Goal: Information Seeking & Learning: Learn about a topic

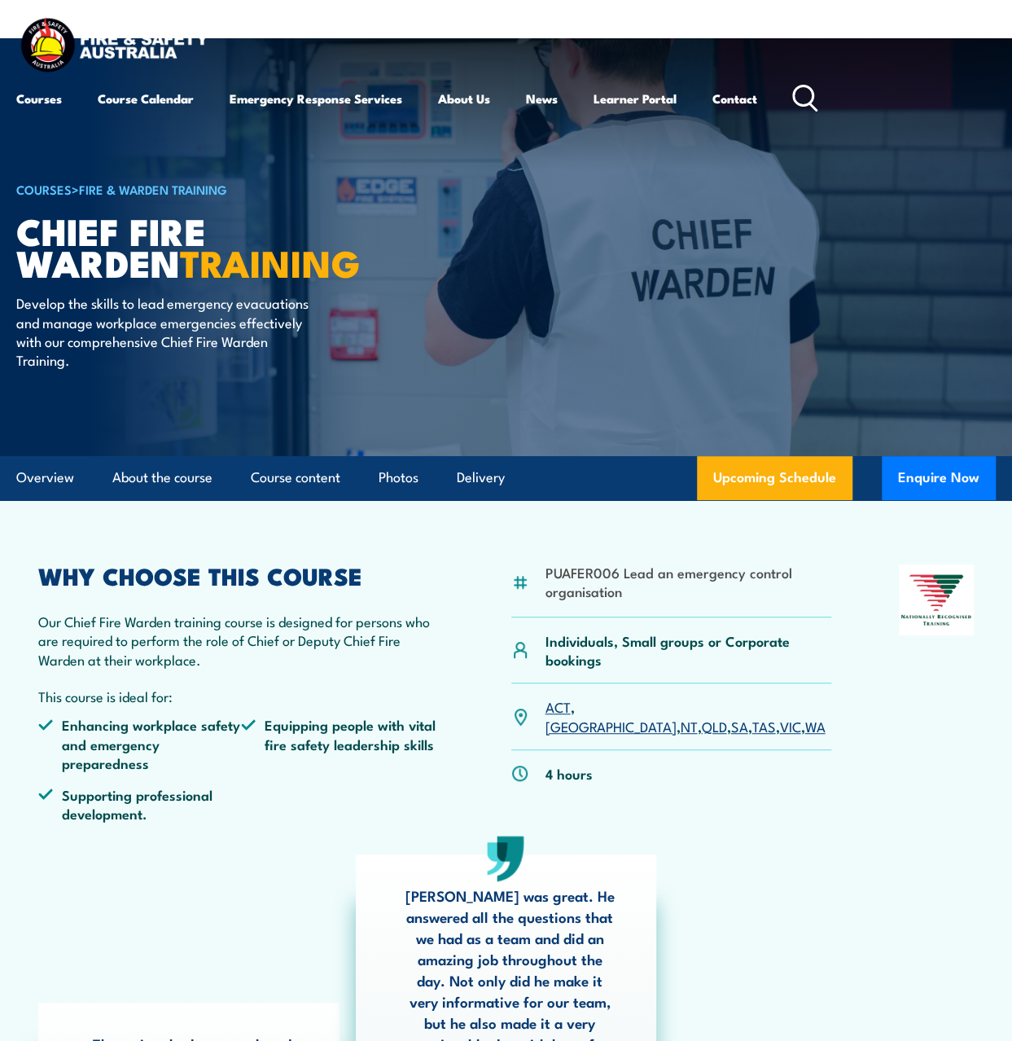
click at [730, 716] on link "SA" at bounding box center [738, 726] width 17 height 20
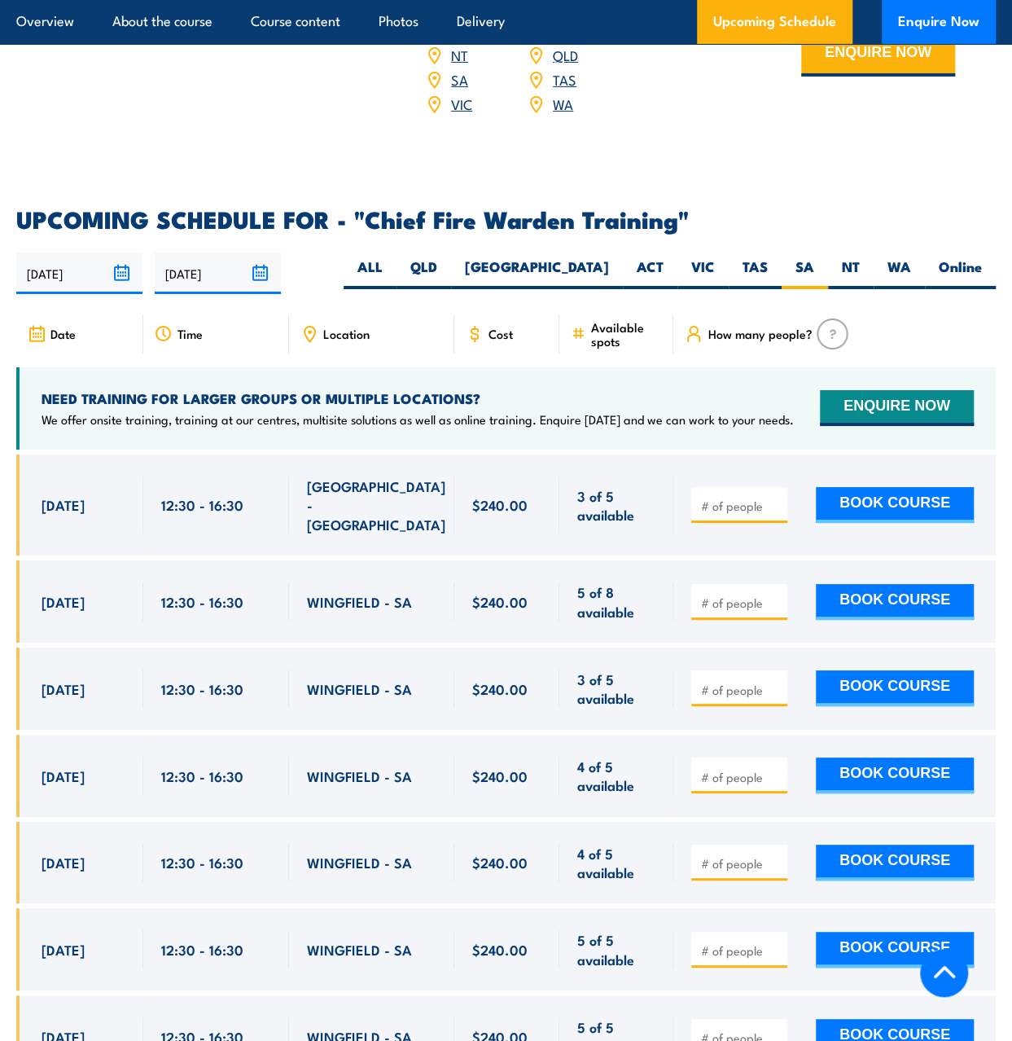
scroll to position [2740, 0]
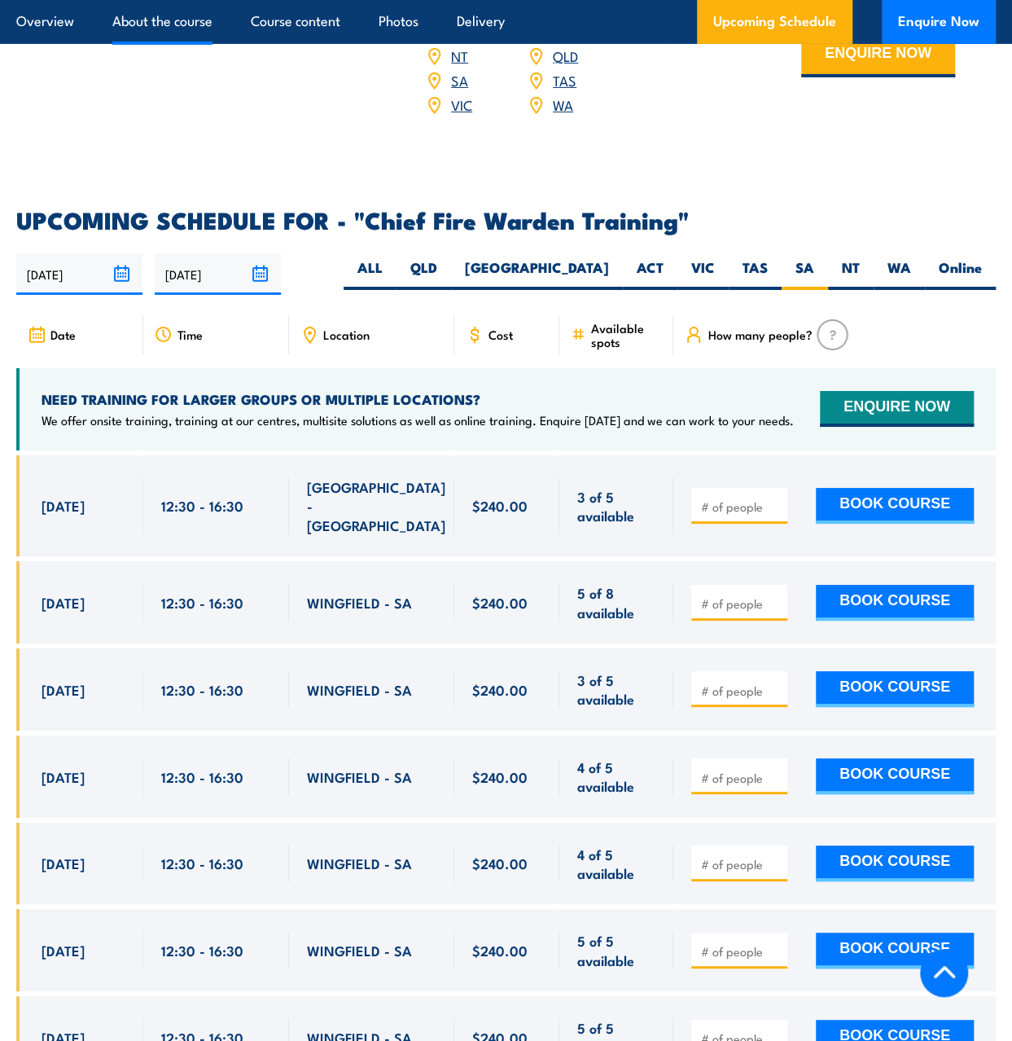
click at [145, 25] on link "About the course" at bounding box center [162, 21] width 100 height 43
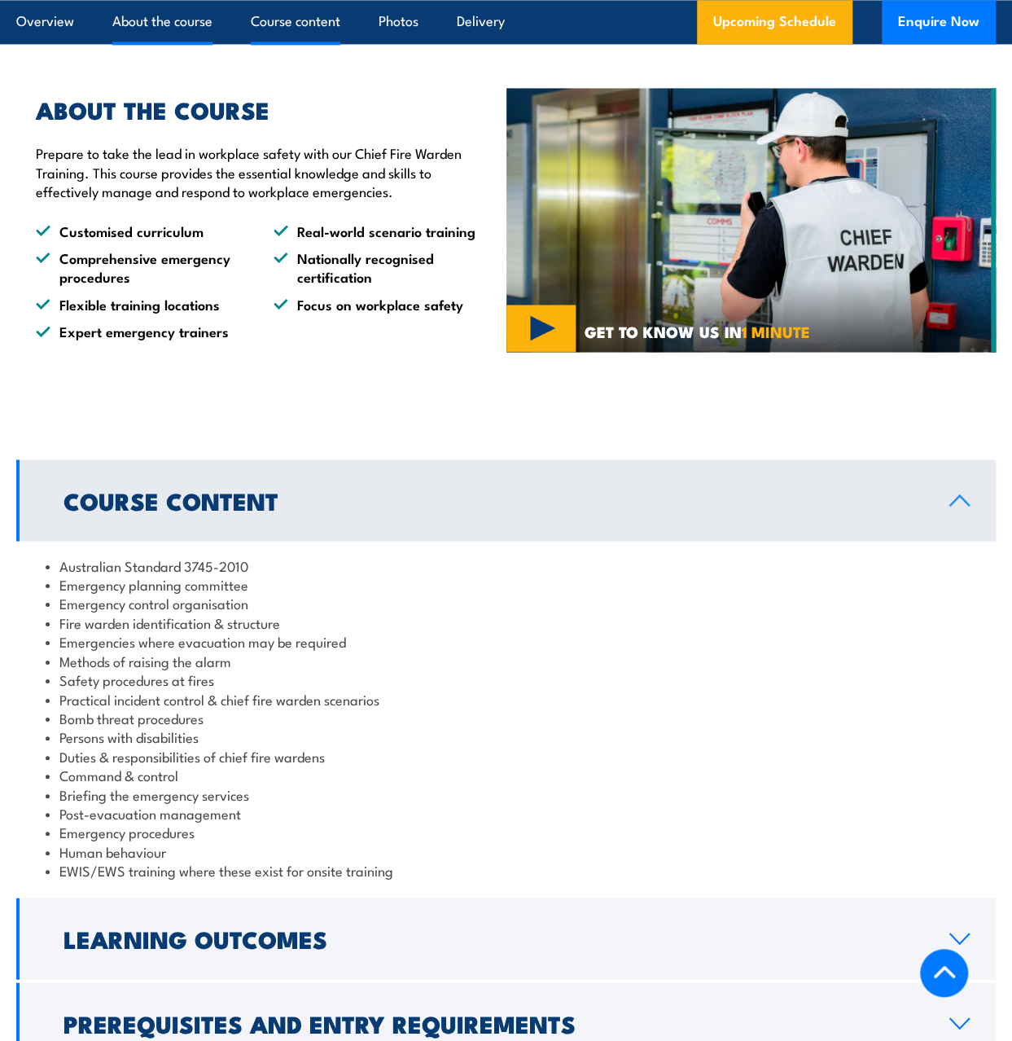
scroll to position [1101, 0]
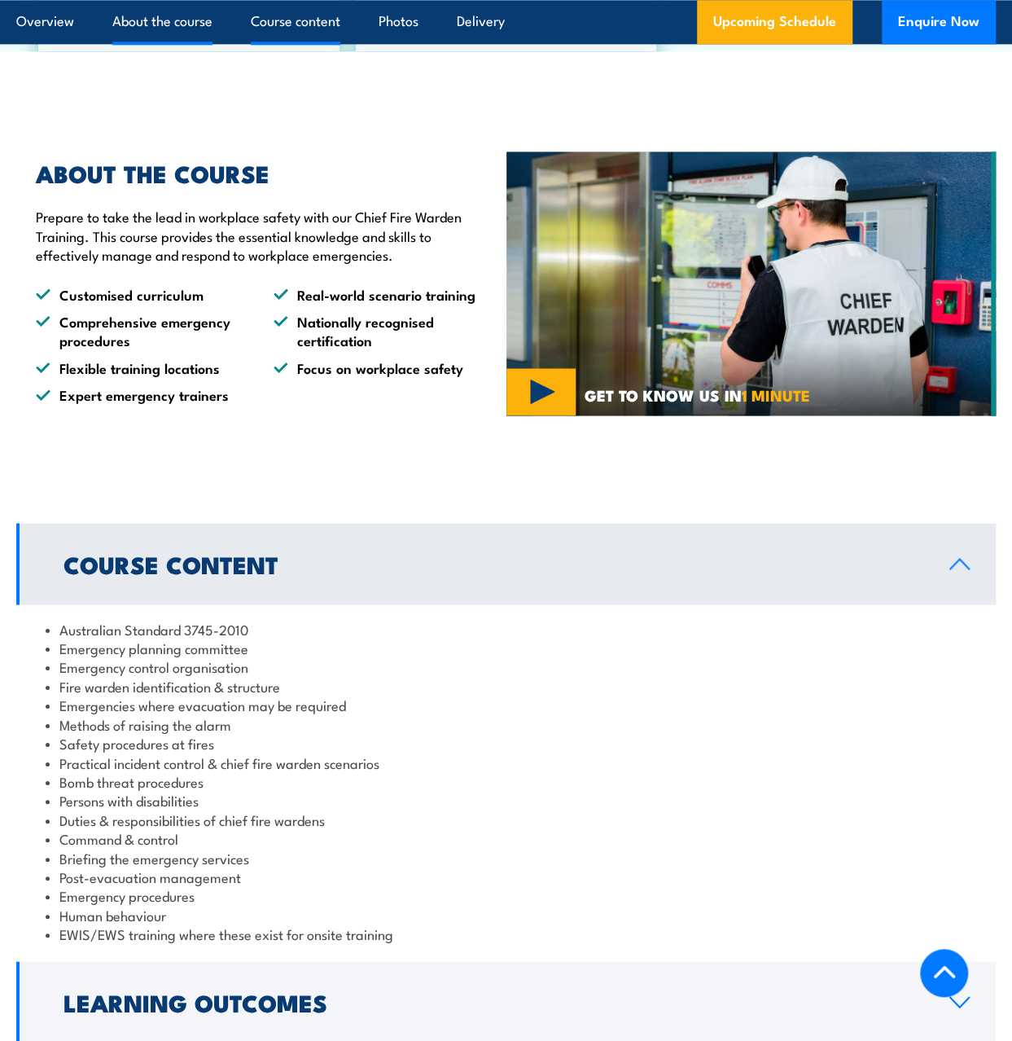
click at [262, 22] on link "Course content" at bounding box center [296, 21] width 90 height 43
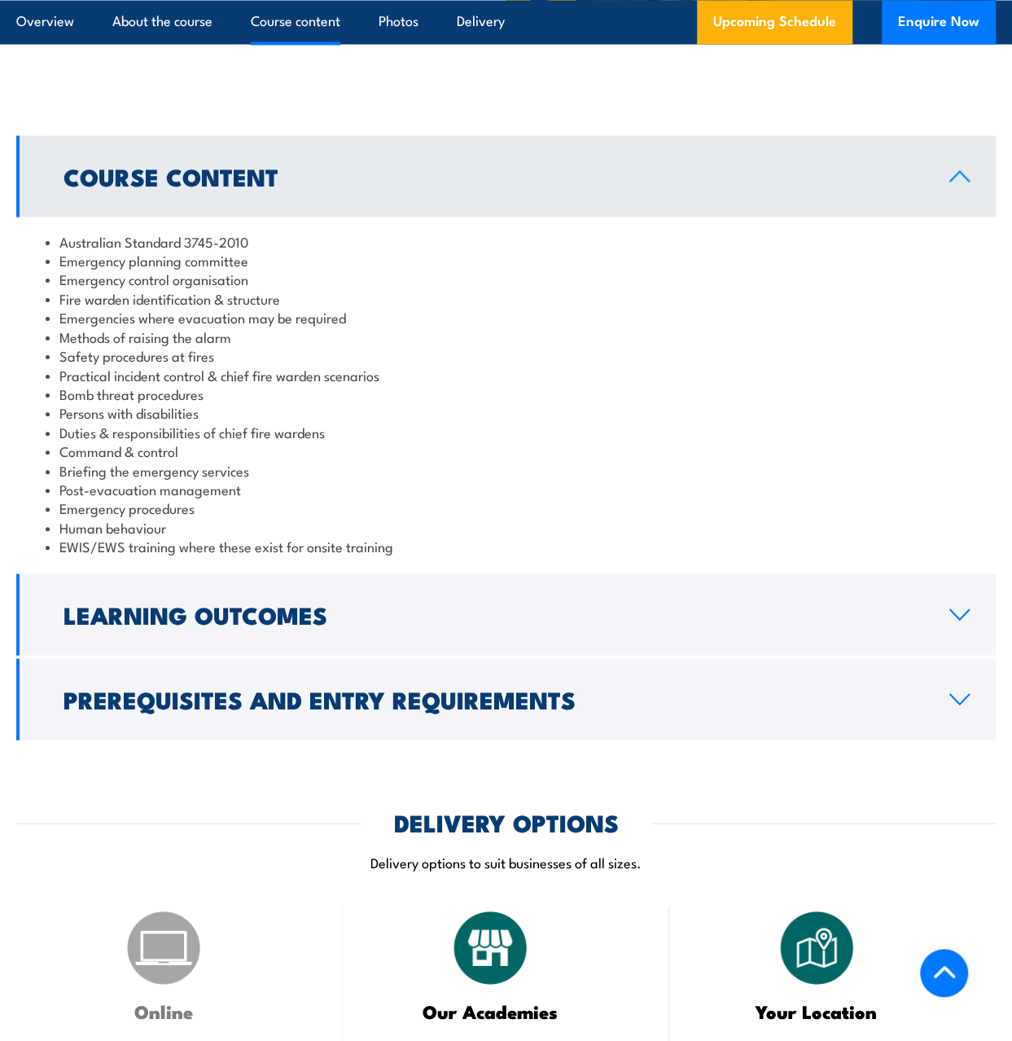
scroll to position [1502, 0]
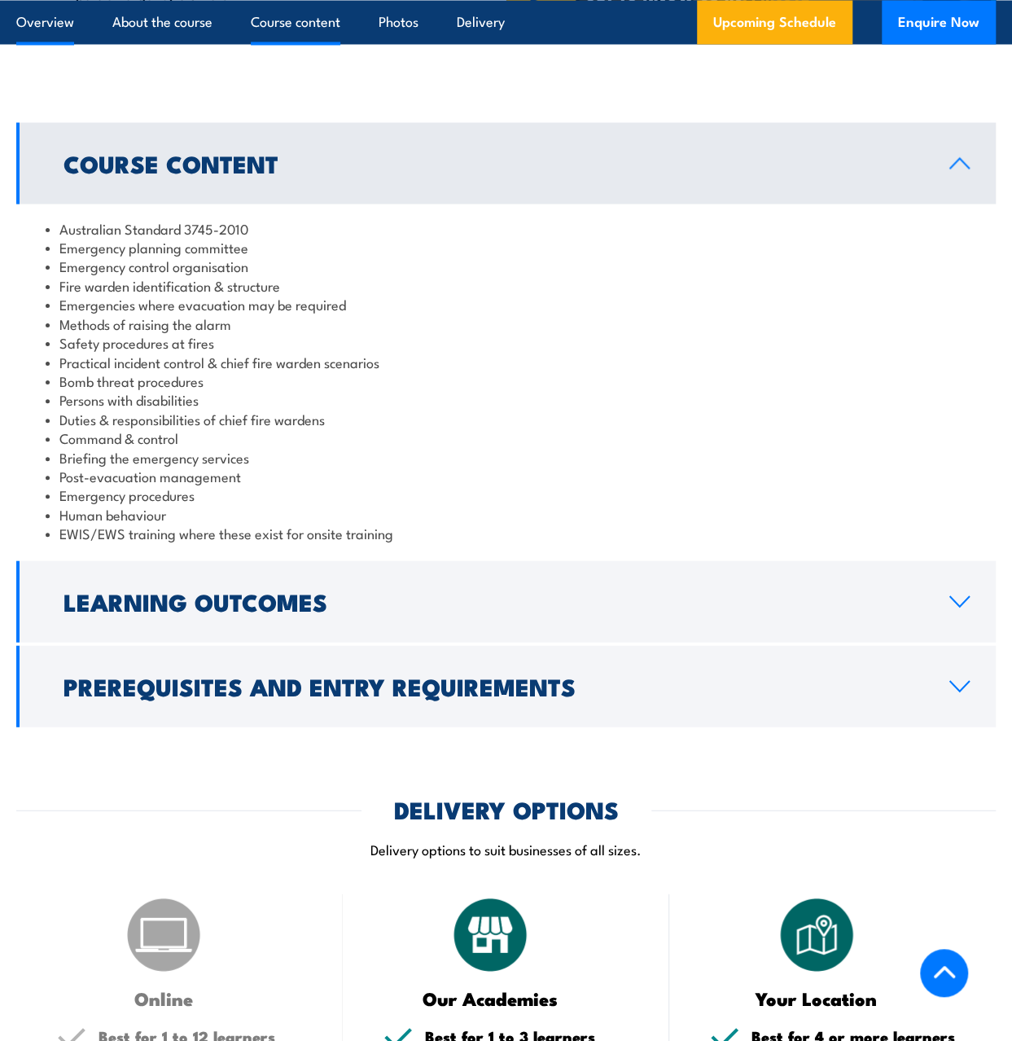
click at [29, 24] on link "Overview" at bounding box center [45, 21] width 58 height 43
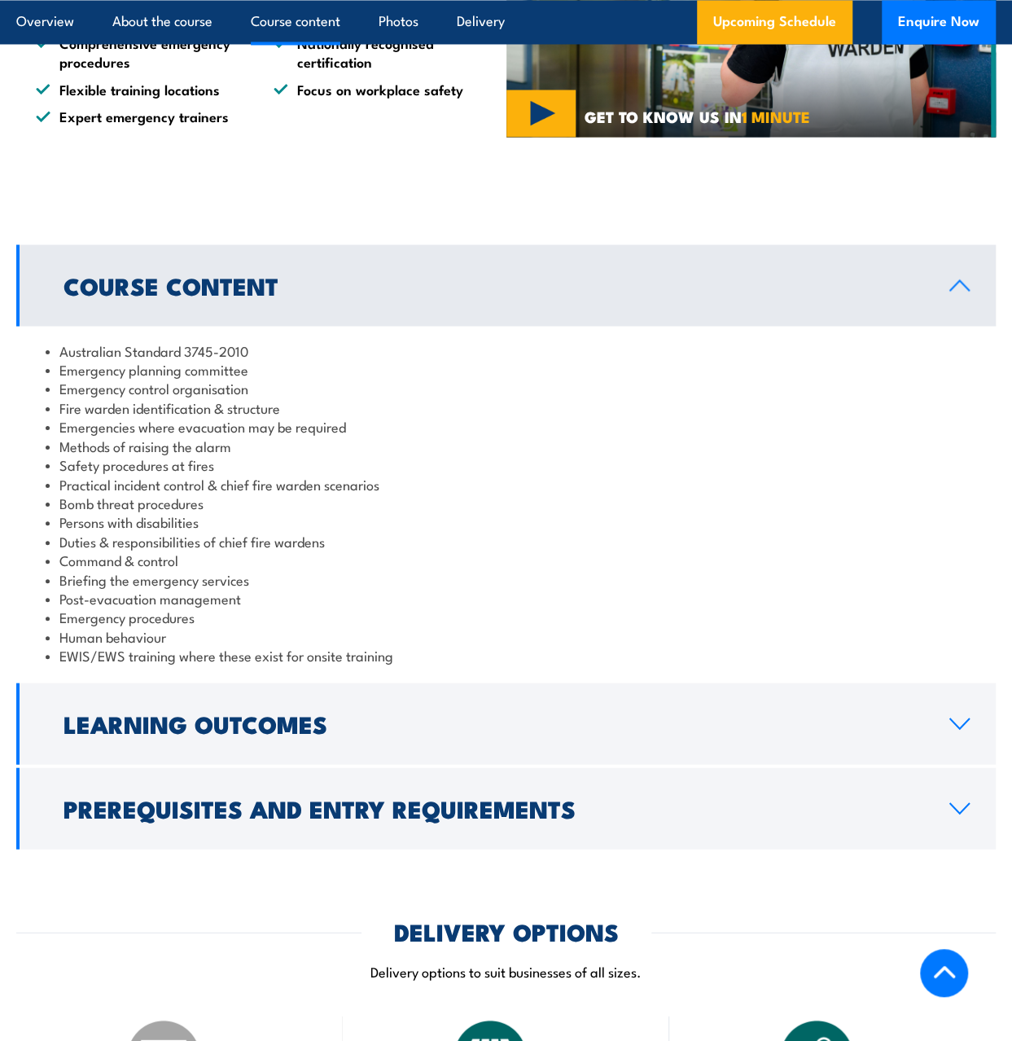
scroll to position [1547, 0]
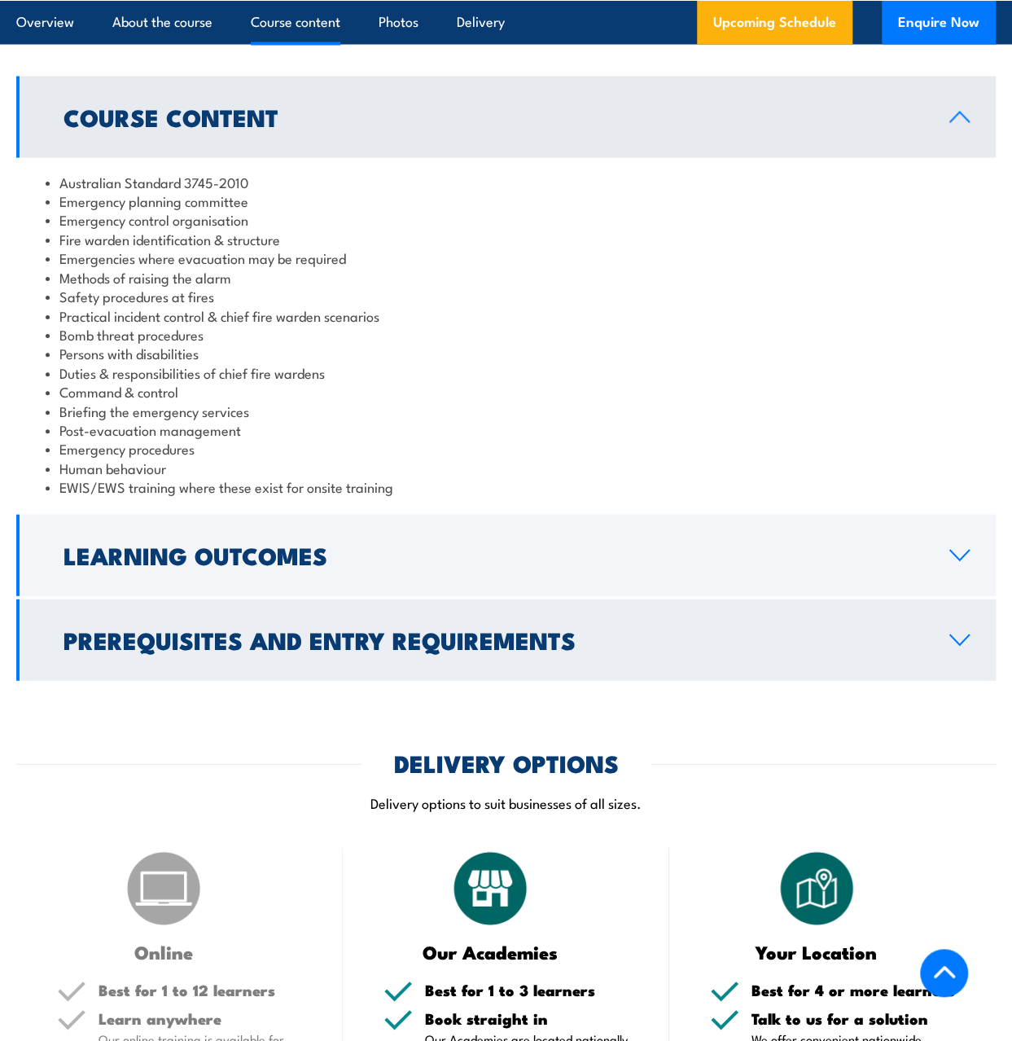
click at [965, 634] on icon at bounding box center [960, 640] width 22 height 13
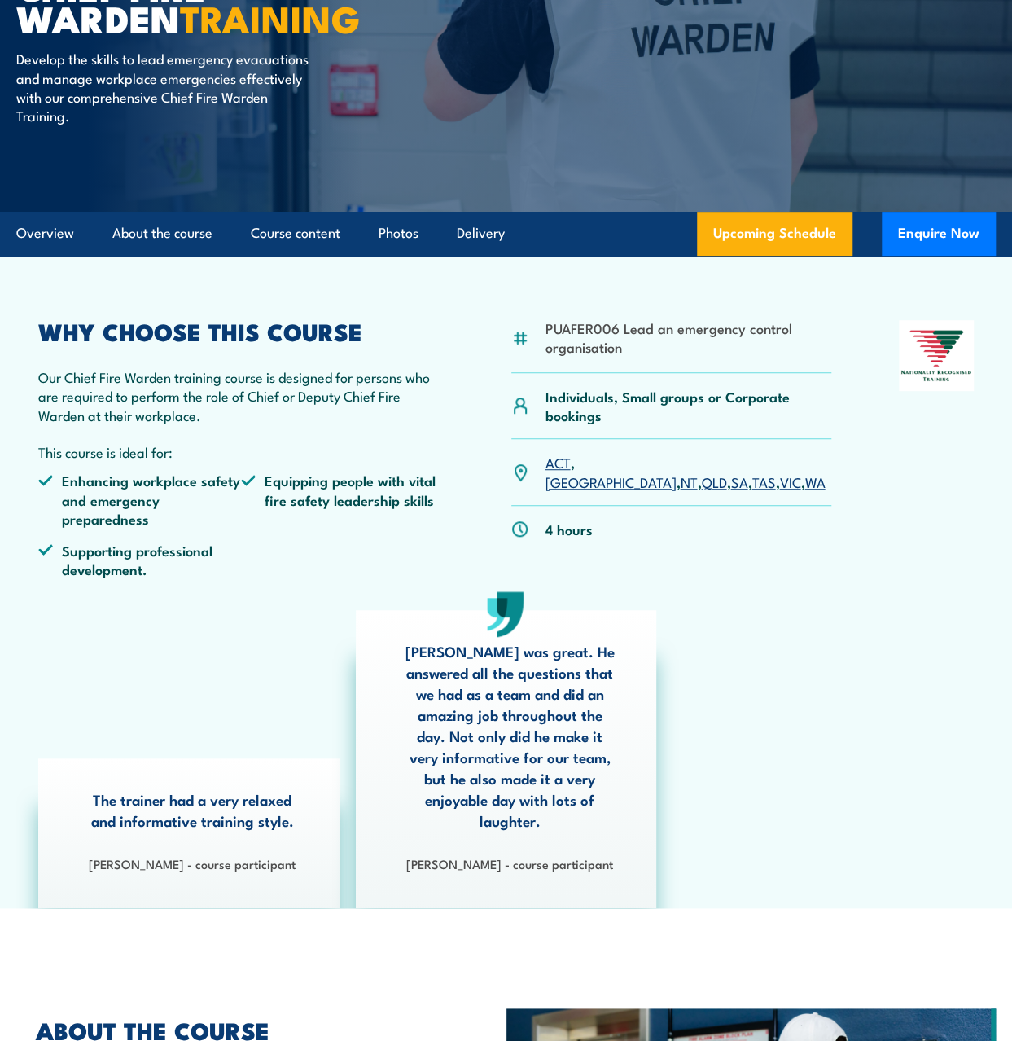
scroll to position [0, 0]
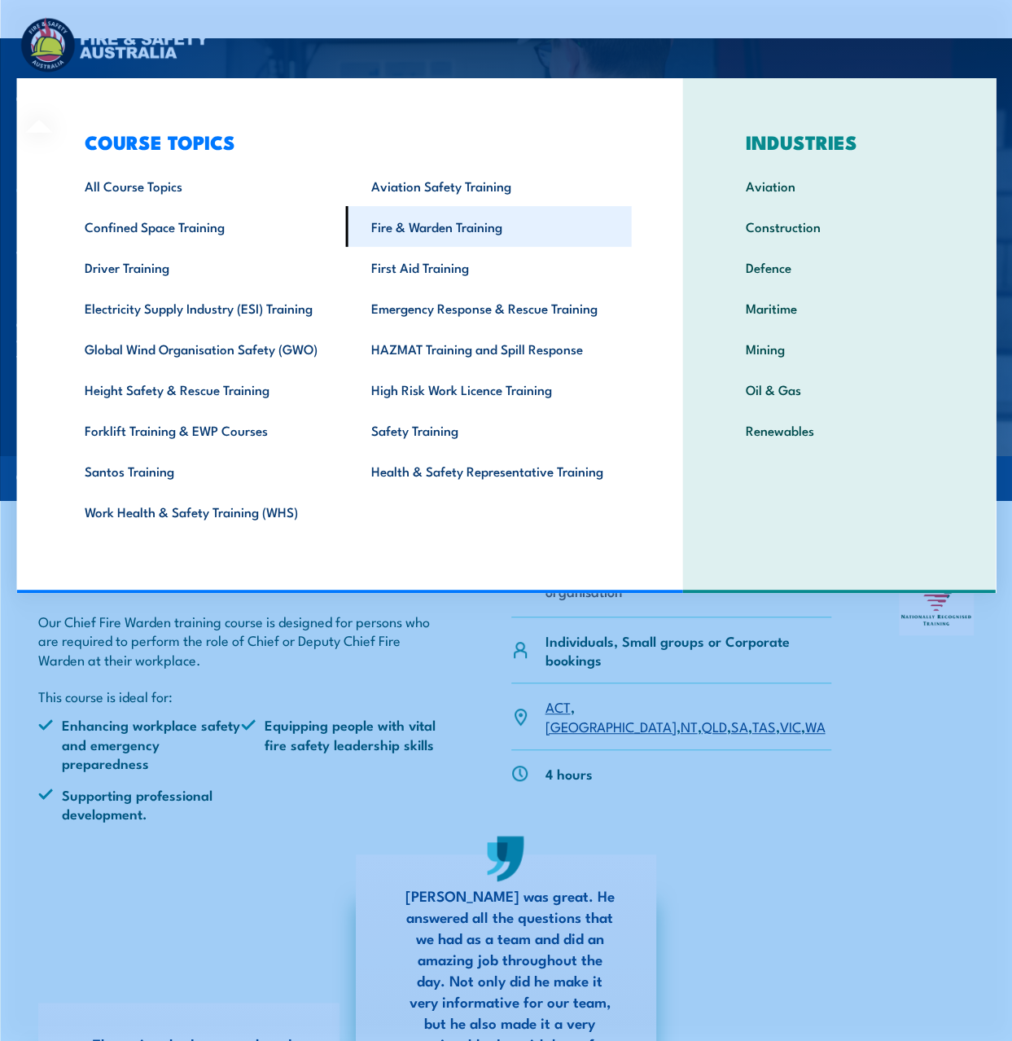
click at [402, 222] on link "Fire & Warden Training" at bounding box center [488, 226] width 286 height 41
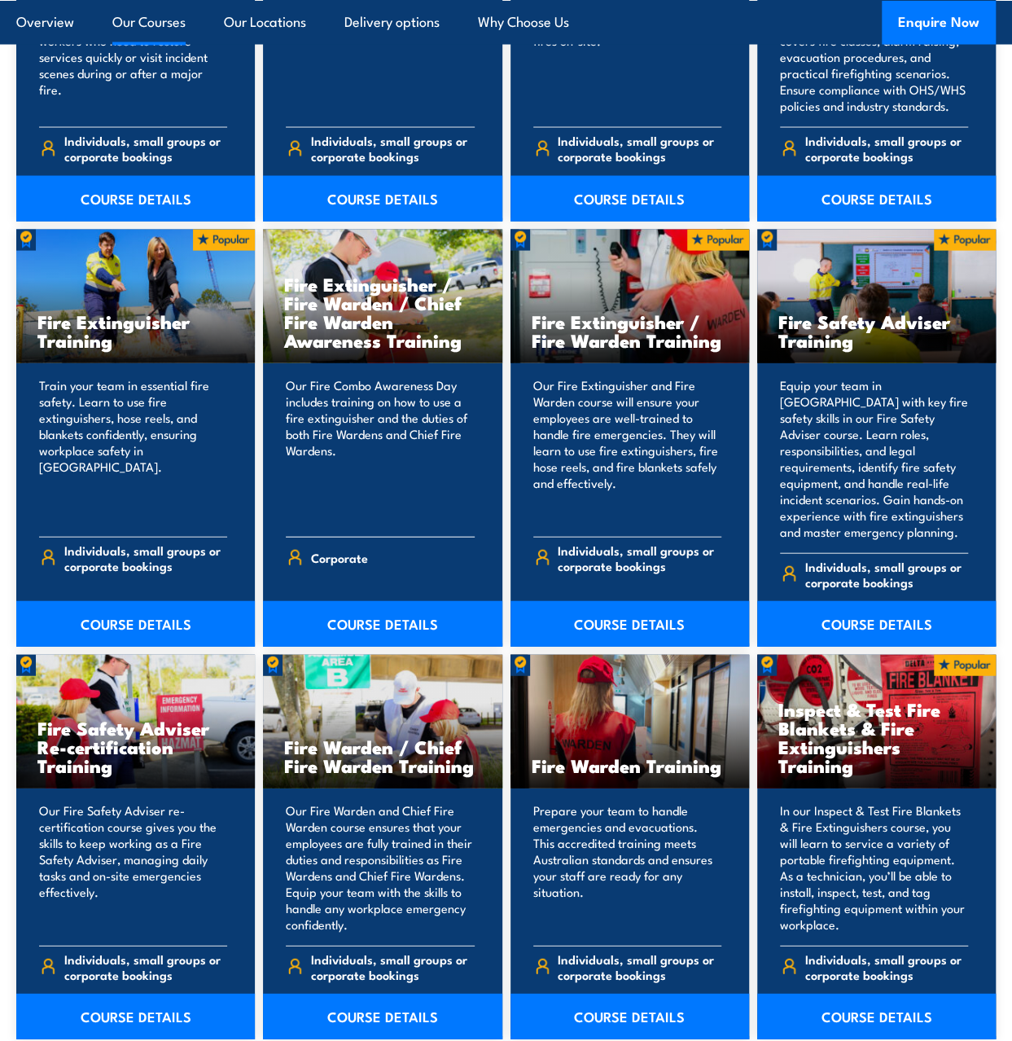
scroll to position [1873, 0]
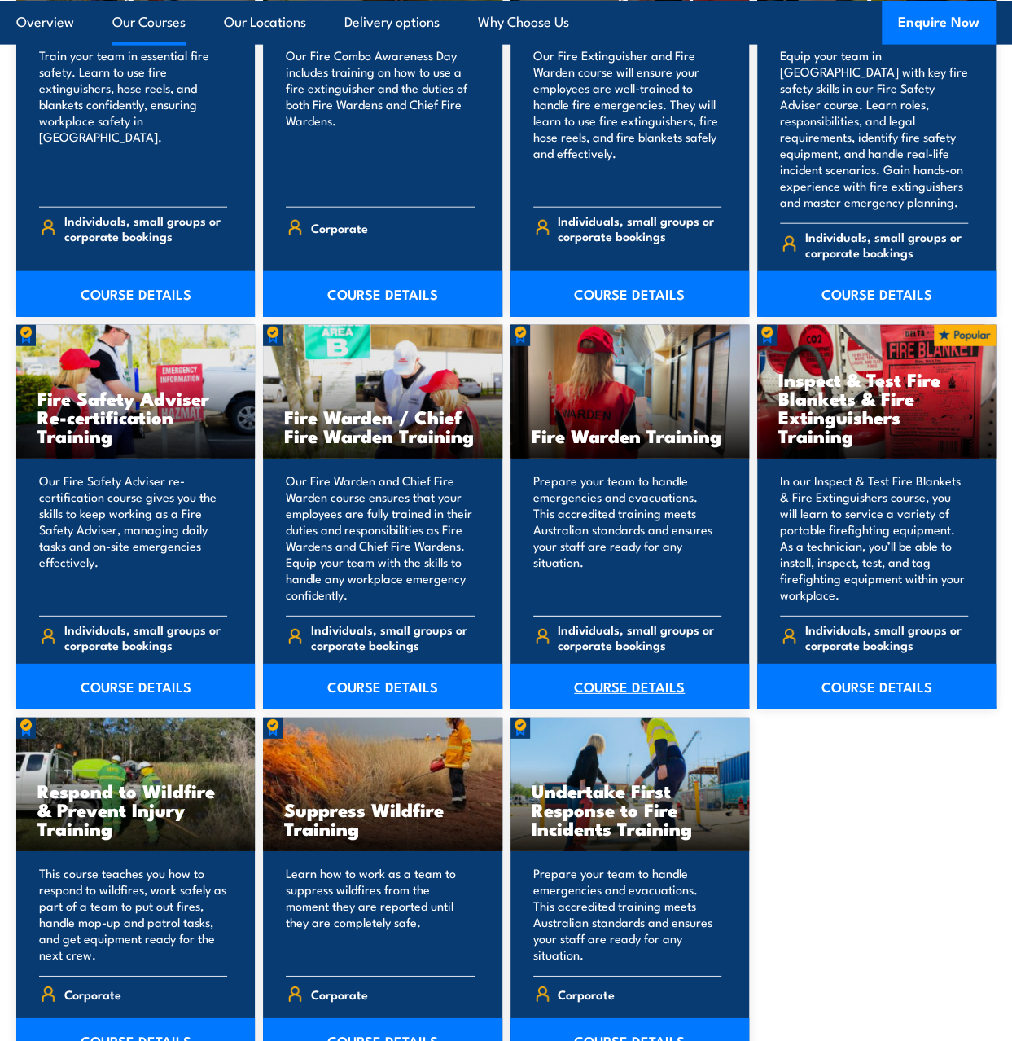
click at [659, 664] on link "COURSE DETAILS" at bounding box center [630, 687] width 239 height 46
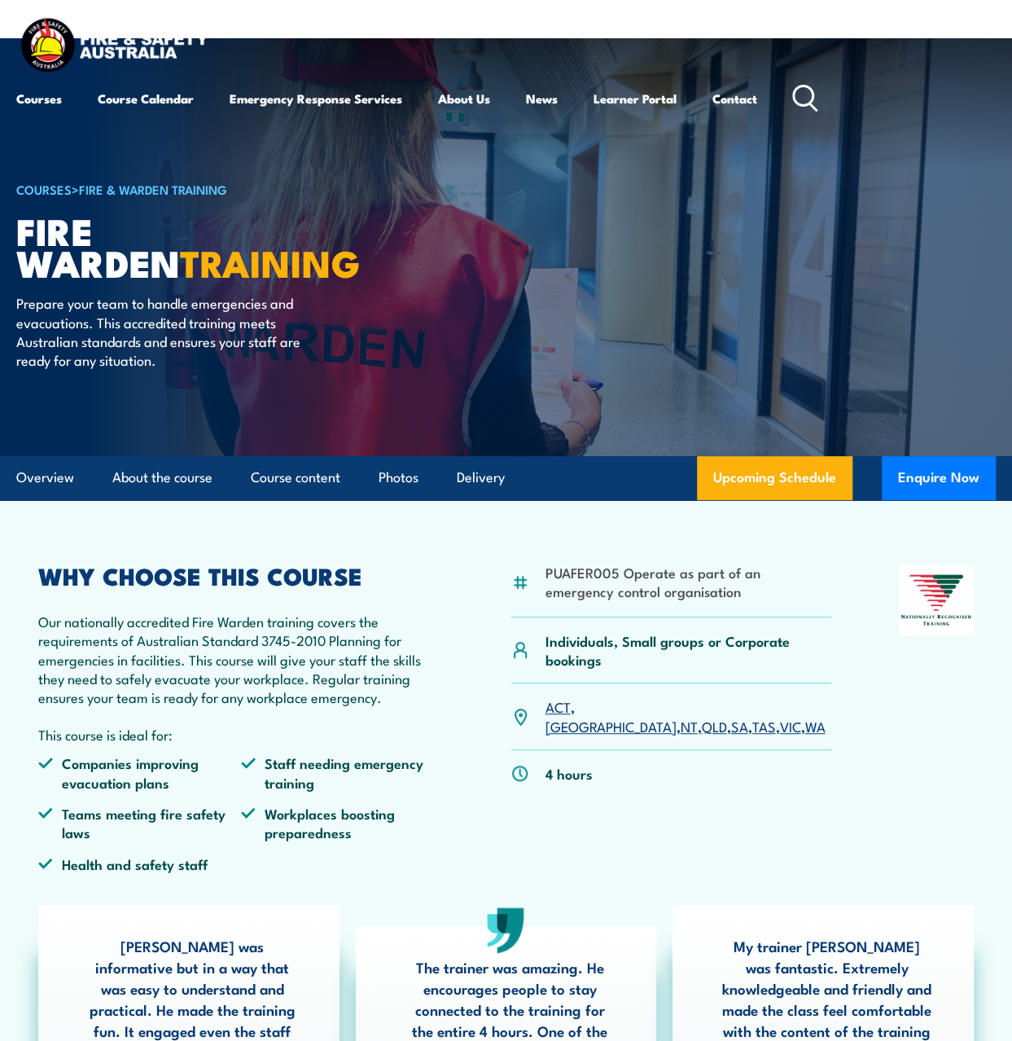
click at [730, 716] on link "SA" at bounding box center [738, 726] width 17 height 20
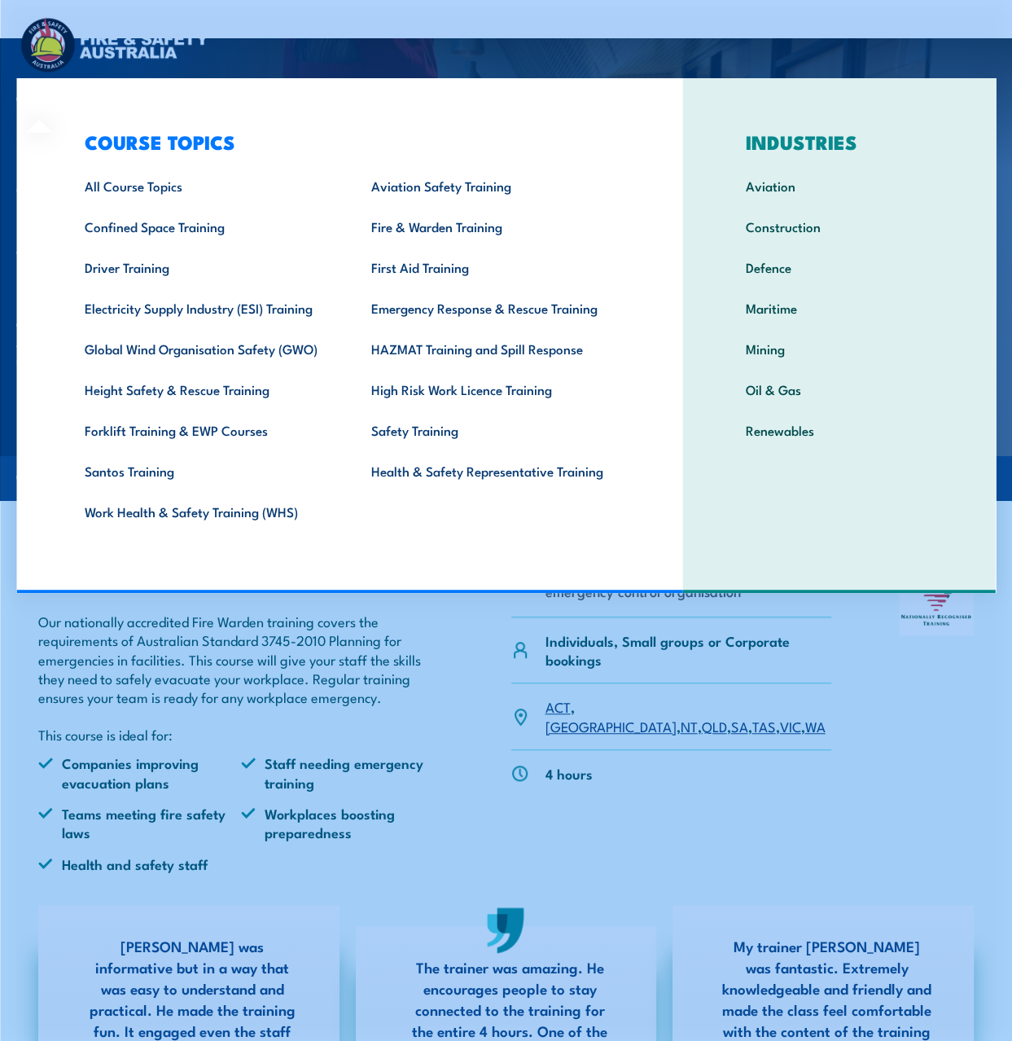
click at [49, 94] on div "COURSE TOPICS All Course Topics Aviation Safety Training Confined Space Trainin…" at bounding box center [349, 335] width 667 height 515
click at [192, 502] on link "Work Health & Safety Training (WHS)" at bounding box center [202, 511] width 286 height 41
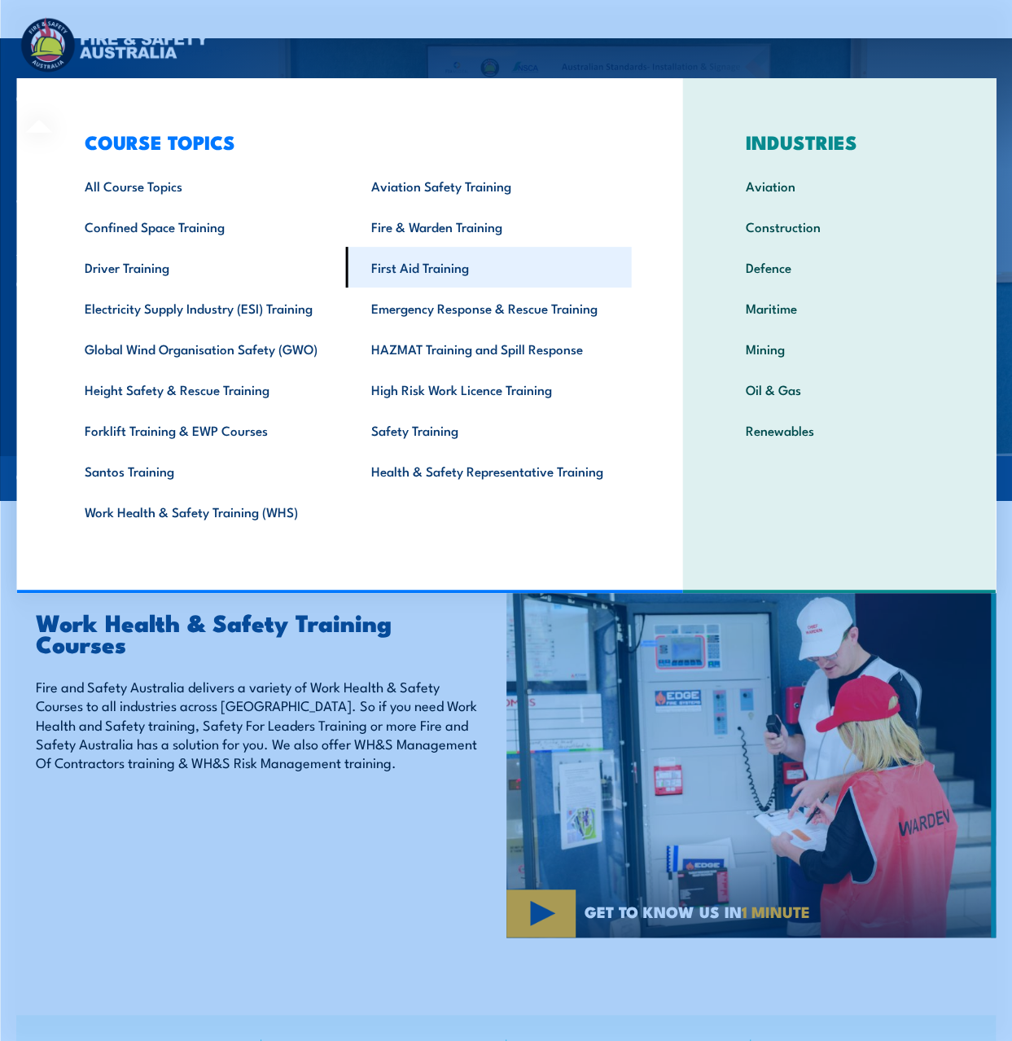
click at [396, 252] on link "First Aid Training" at bounding box center [488, 267] width 286 height 41
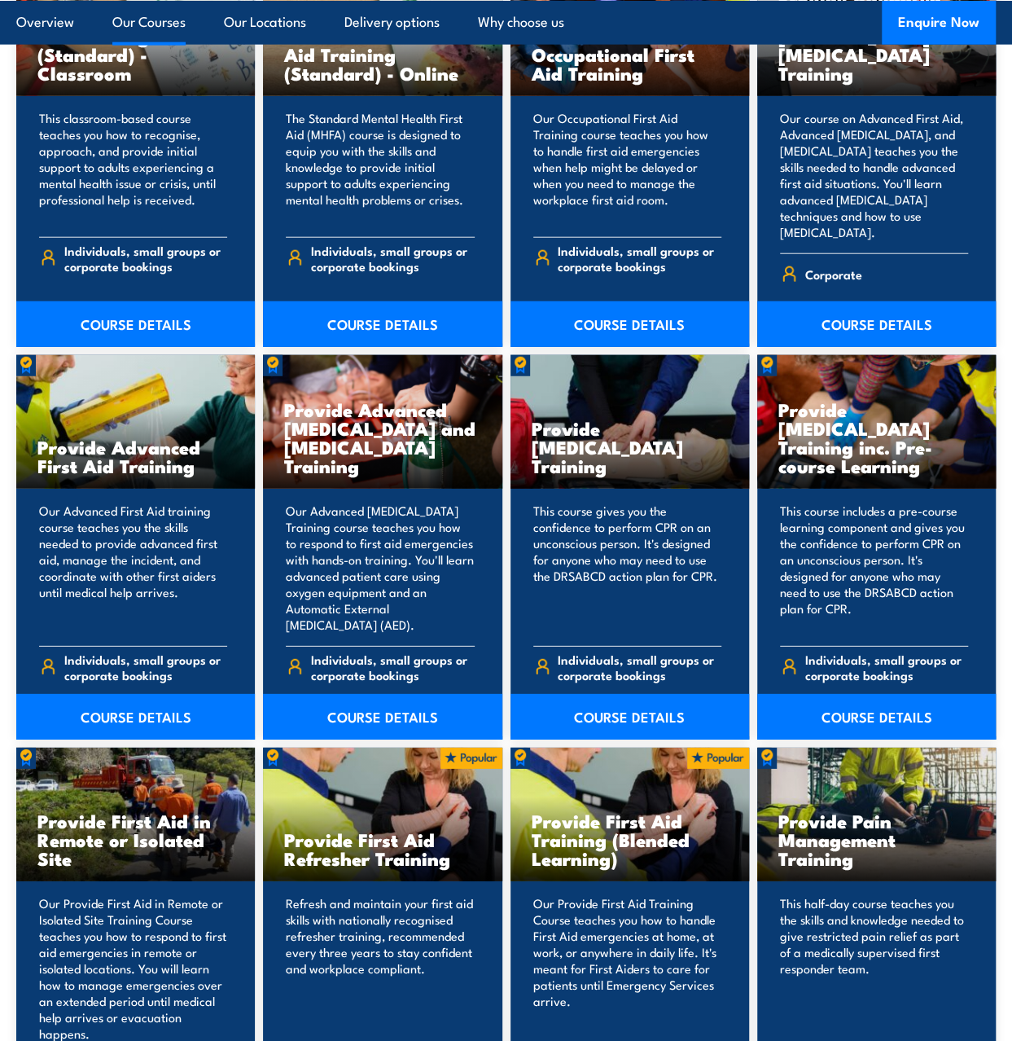
scroll to position [1629, 0]
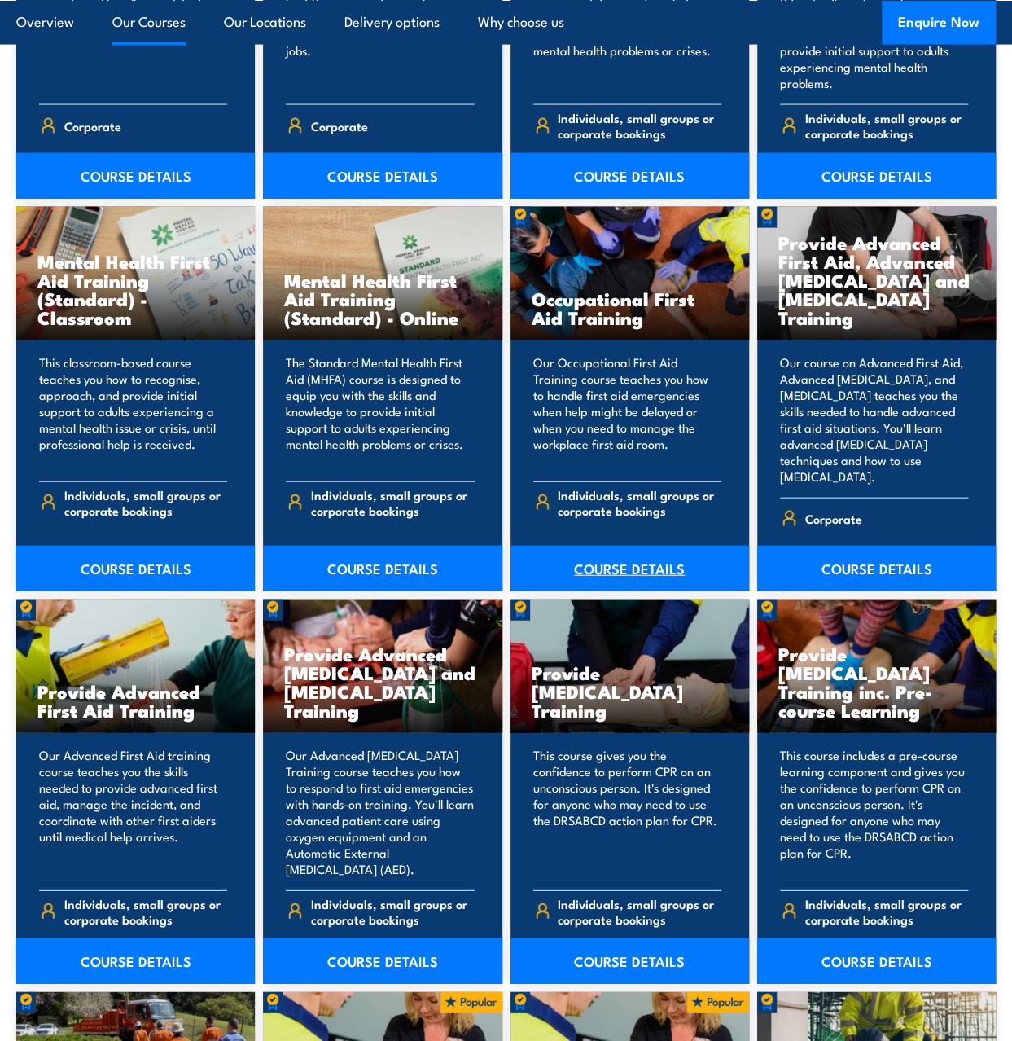
click at [660, 551] on link "COURSE DETAILS" at bounding box center [630, 569] width 239 height 46
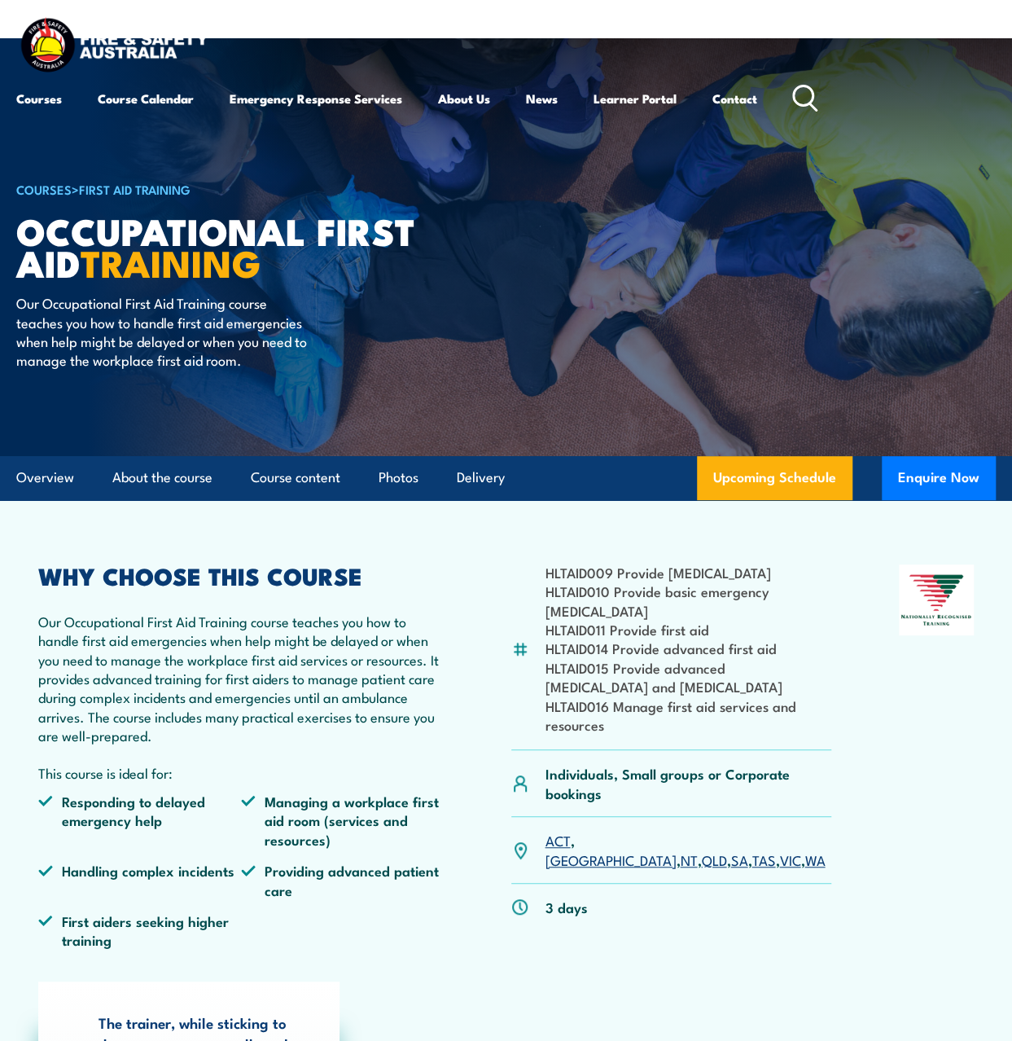
click at [730, 859] on link "SA" at bounding box center [738, 859] width 17 height 20
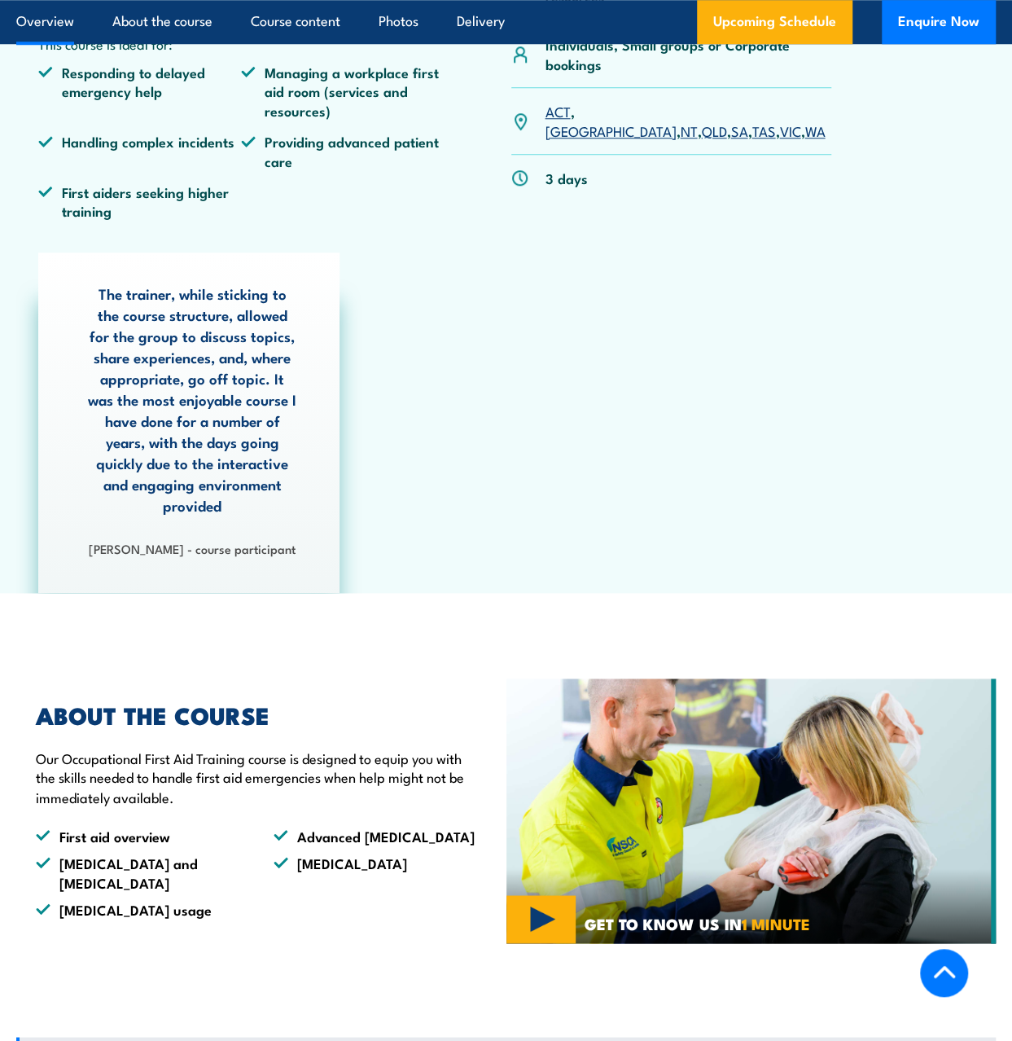
scroll to position [547, 0]
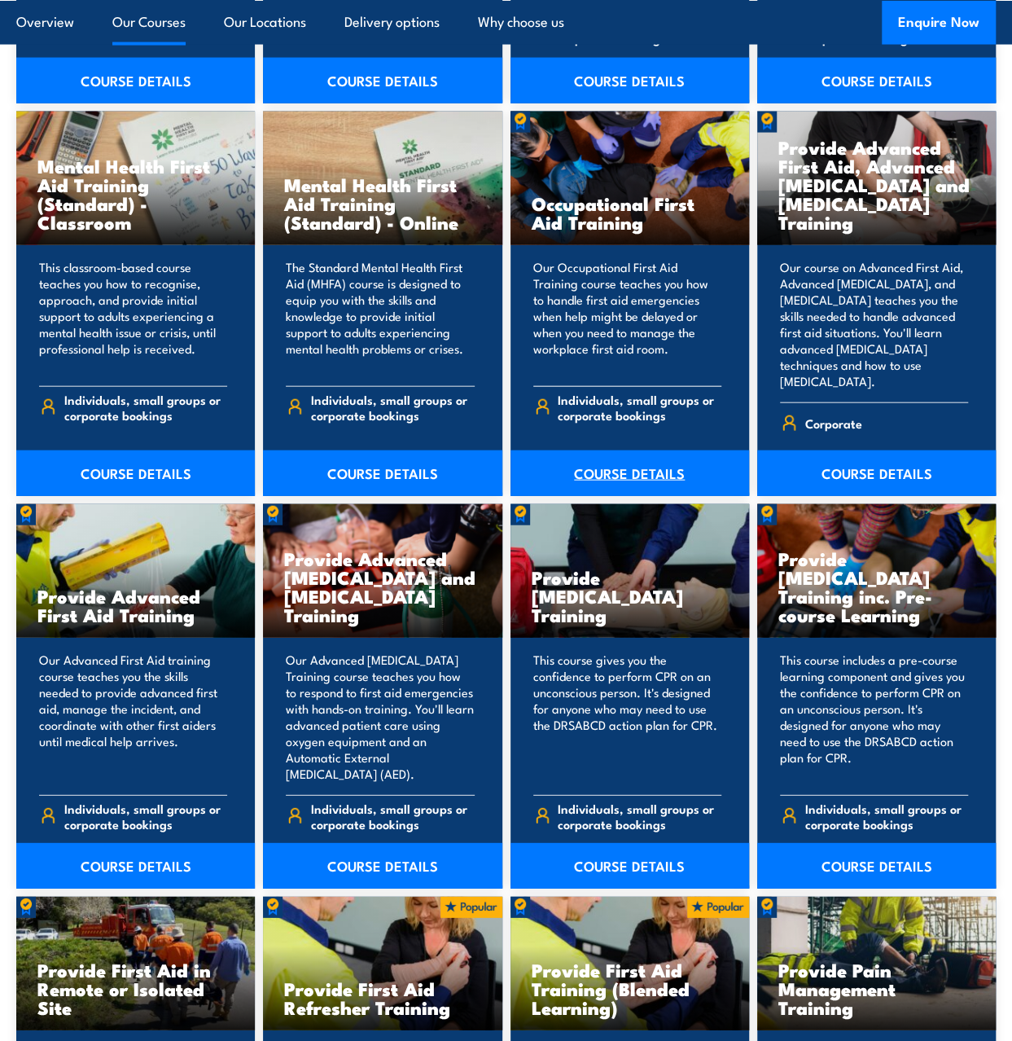
click at [642, 450] on link "COURSE DETAILS" at bounding box center [630, 473] width 239 height 46
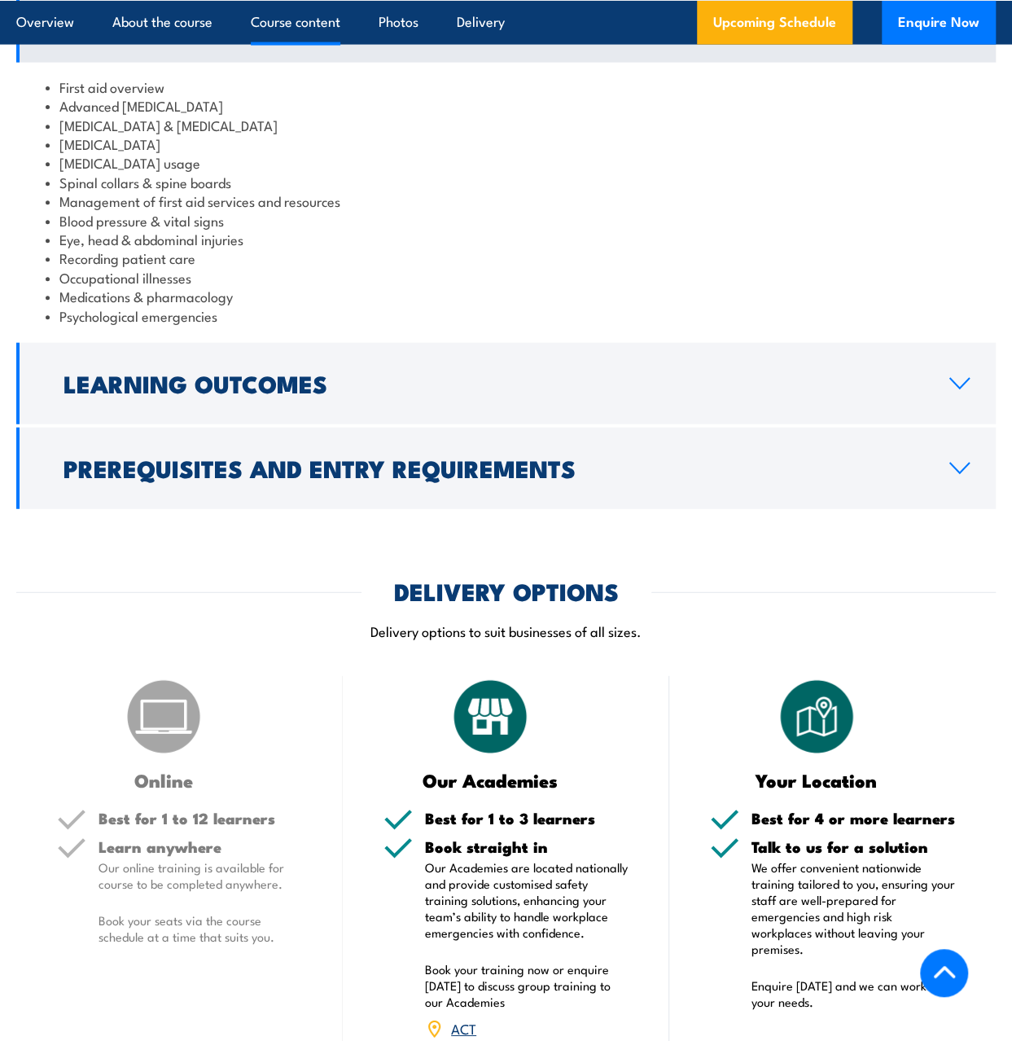
scroll to position [1954, 0]
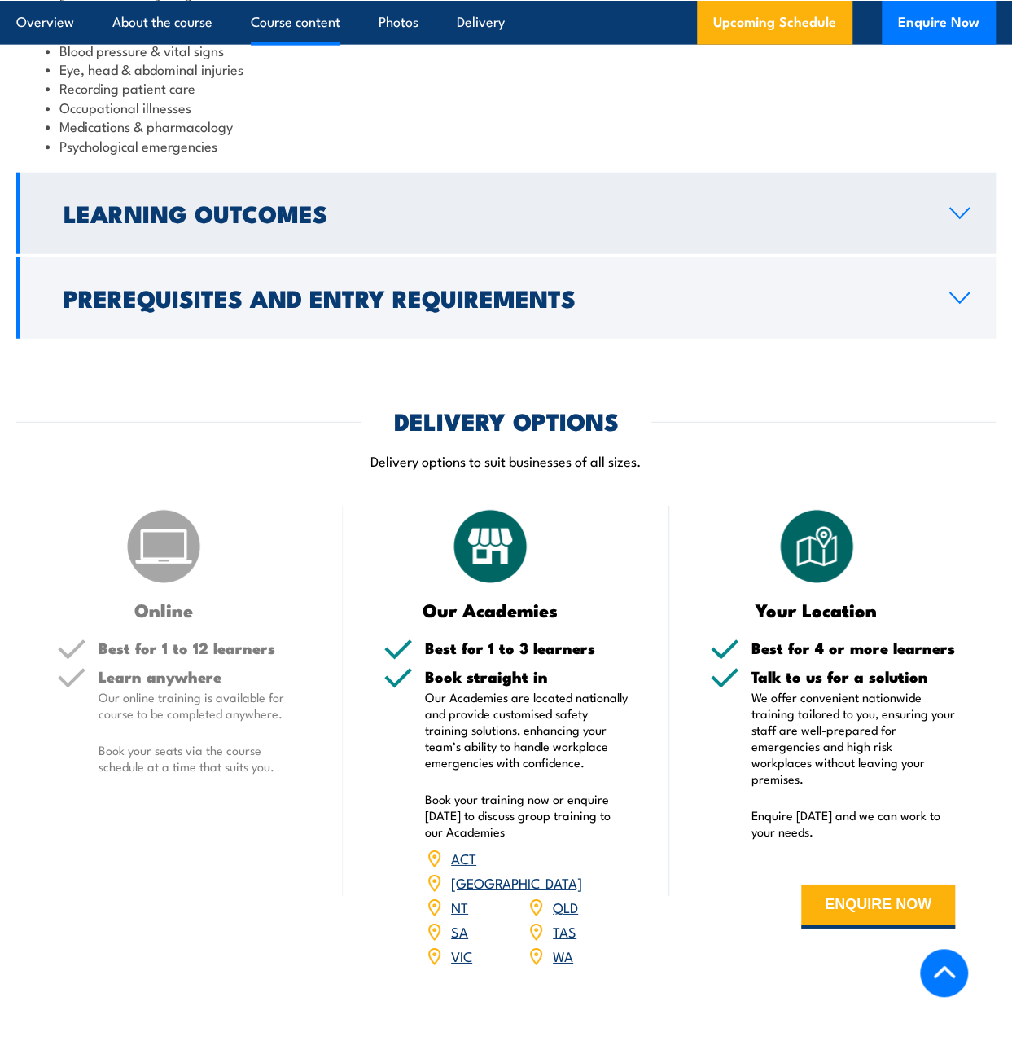
click at [954, 207] on icon at bounding box center [960, 213] width 22 height 13
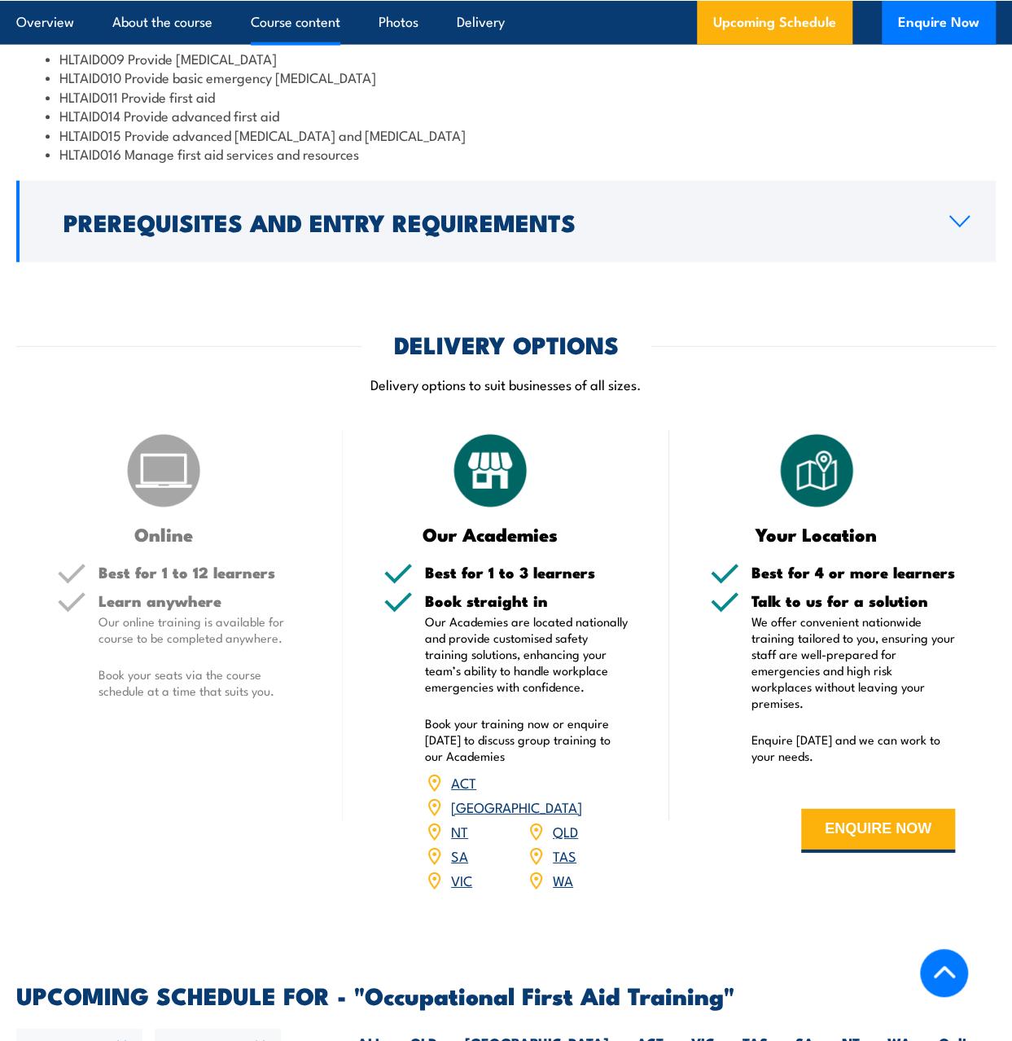
scroll to position [1857, 0]
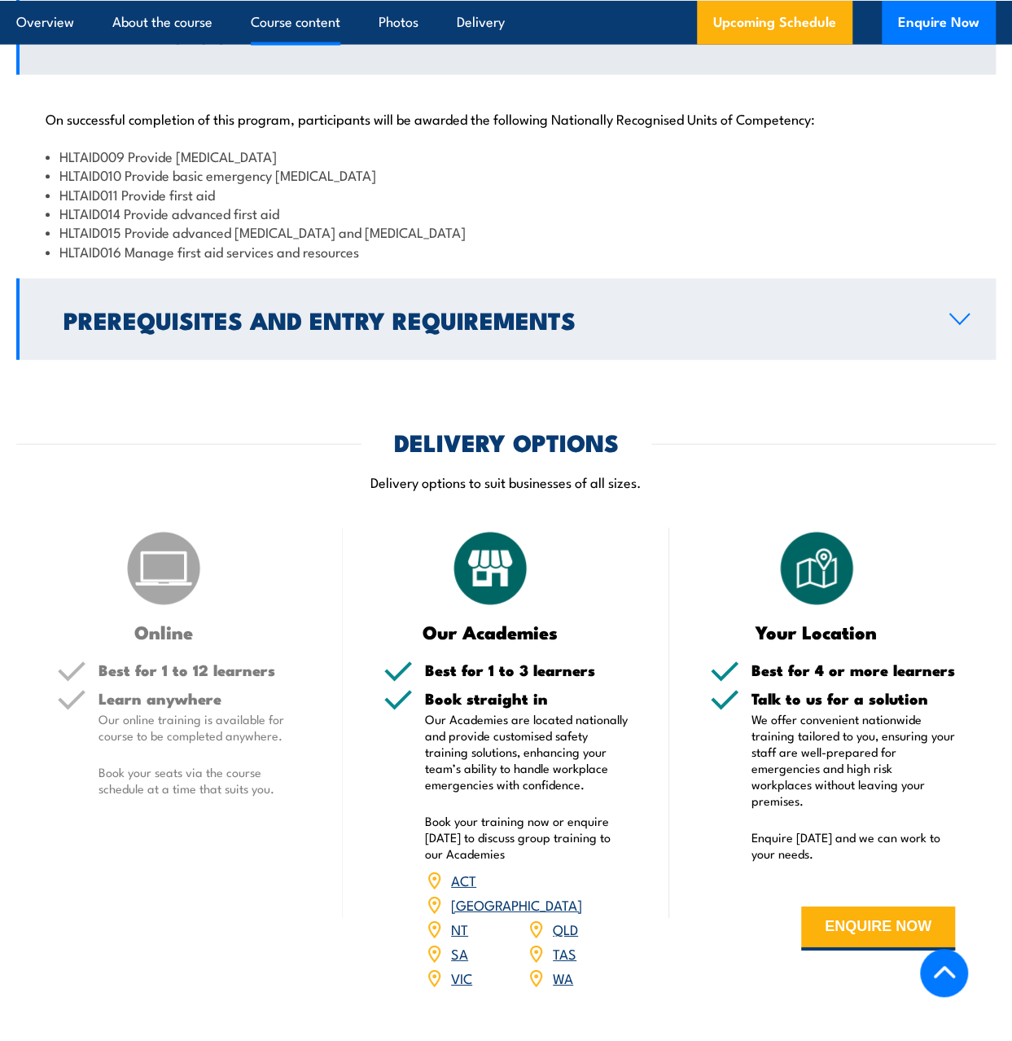
click at [965, 325] on icon at bounding box center [960, 319] width 22 height 13
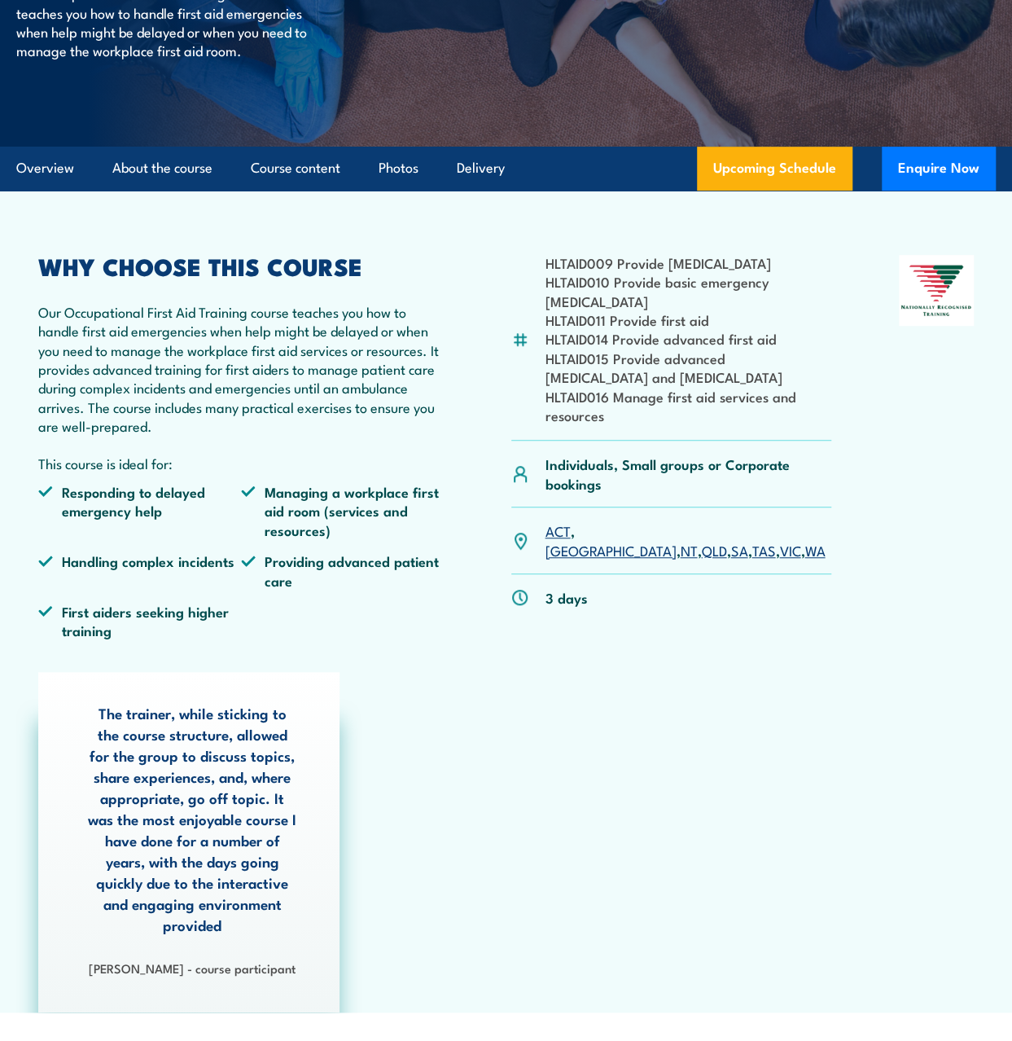
scroll to position [0, 0]
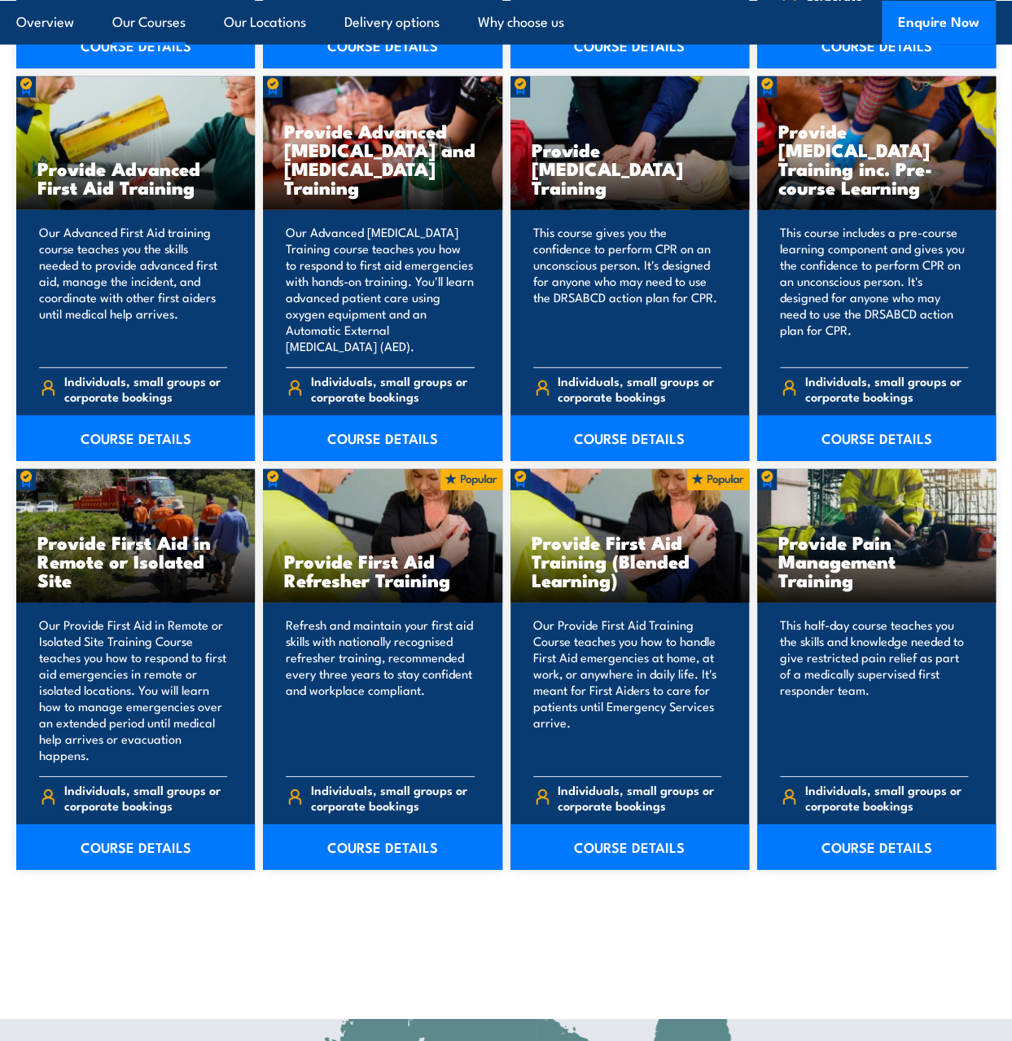
scroll to position [2280, 0]
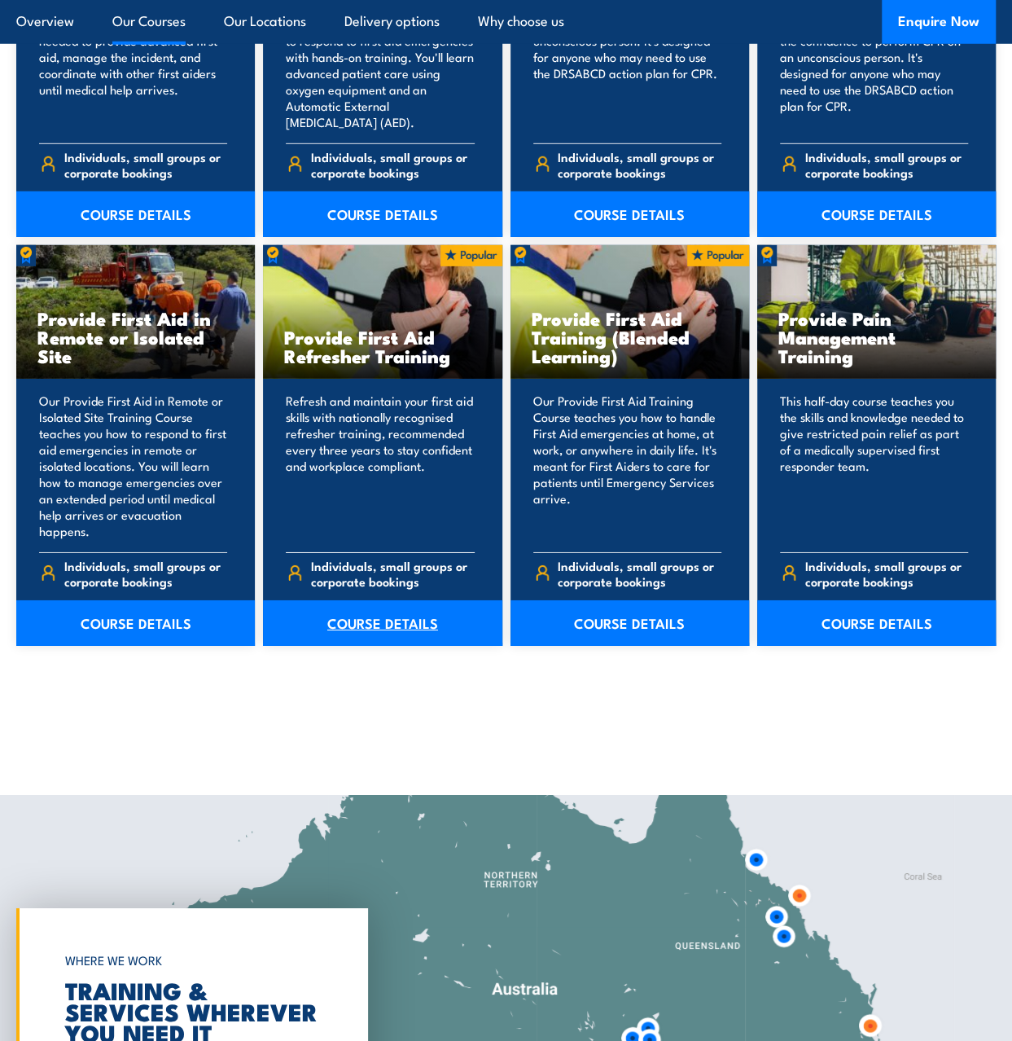
click at [419, 600] on link "COURSE DETAILS" at bounding box center [382, 623] width 239 height 46
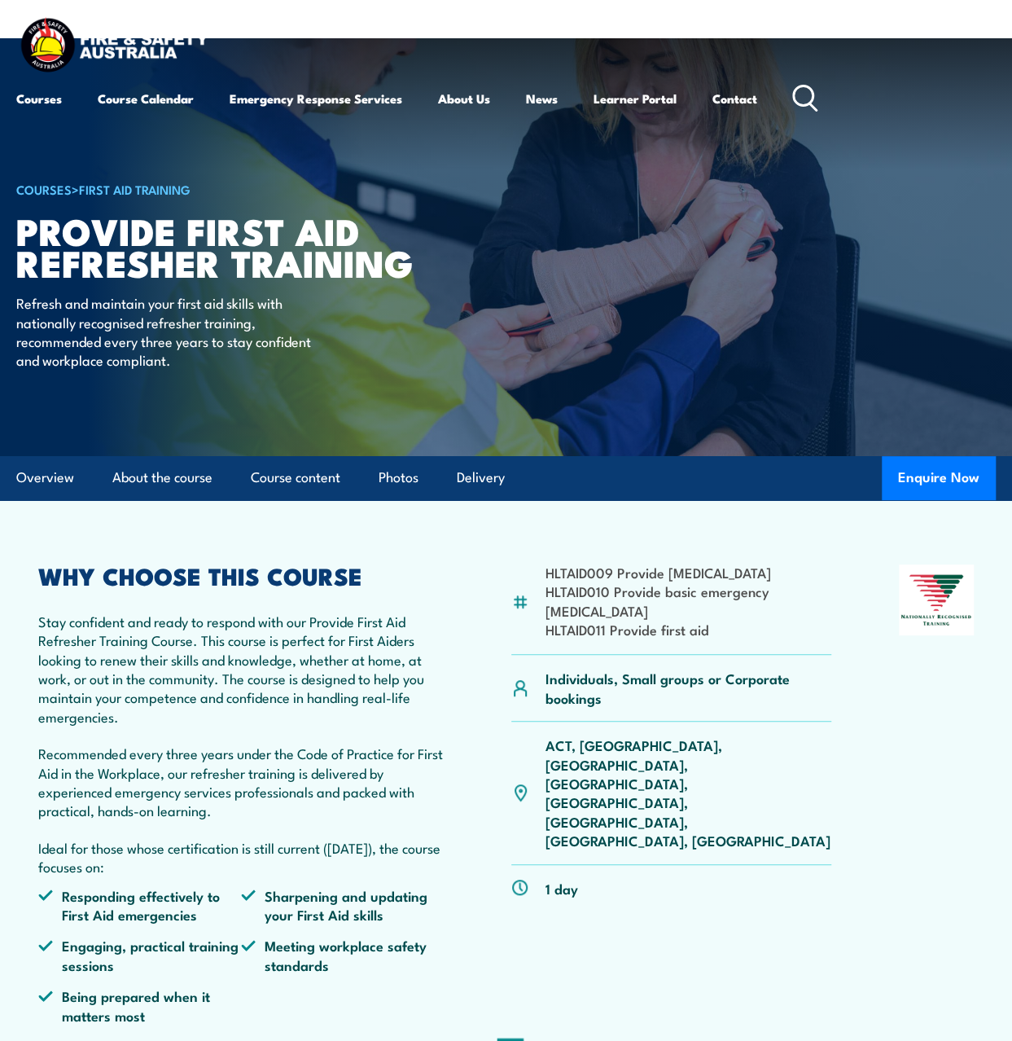
click at [681, 756] on p "ACT, [GEOGRAPHIC_DATA], [GEOGRAPHIC_DATA], [GEOGRAPHIC_DATA], [GEOGRAPHIC_DATA]…" at bounding box center [688, 792] width 286 height 114
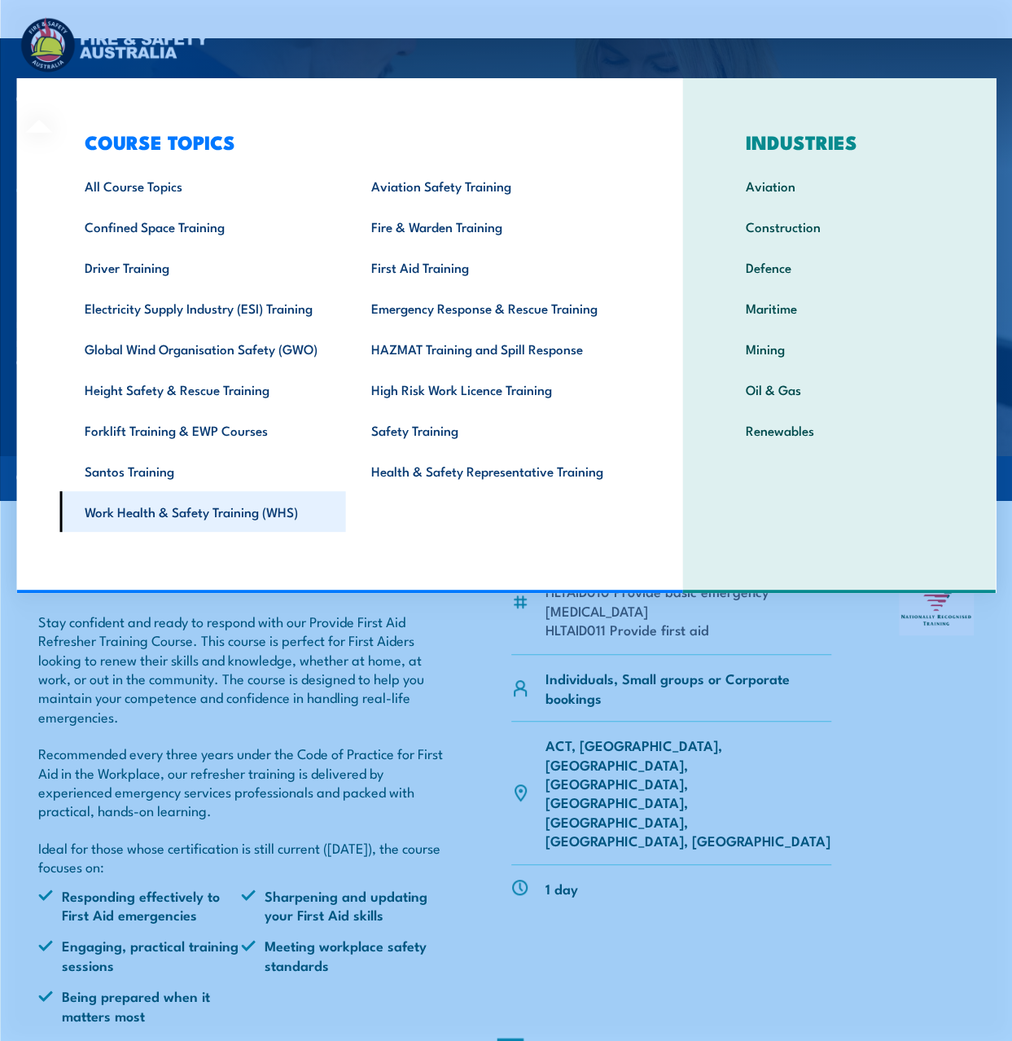
click at [173, 496] on link "Work Health & Safety Training (WHS)" at bounding box center [202, 511] width 286 height 41
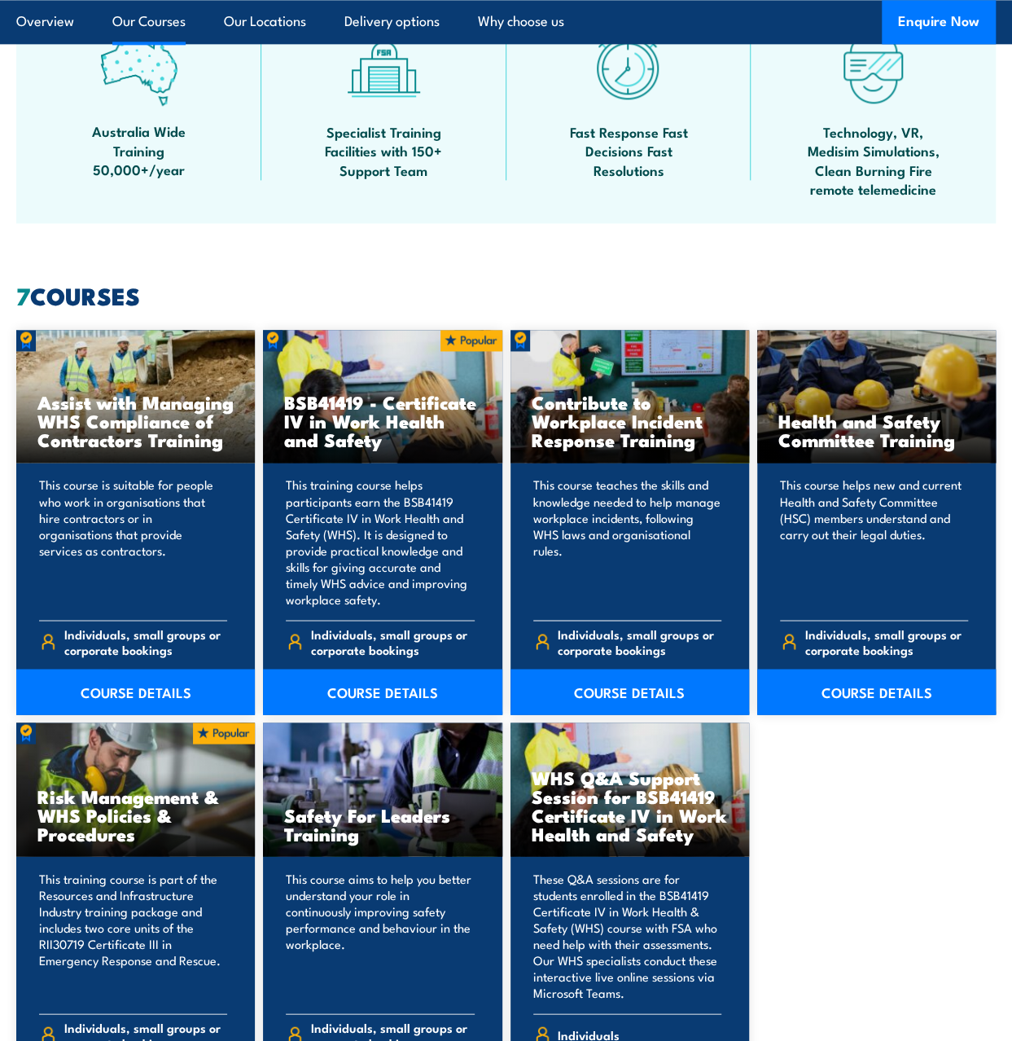
scroll to position [1140, 0]
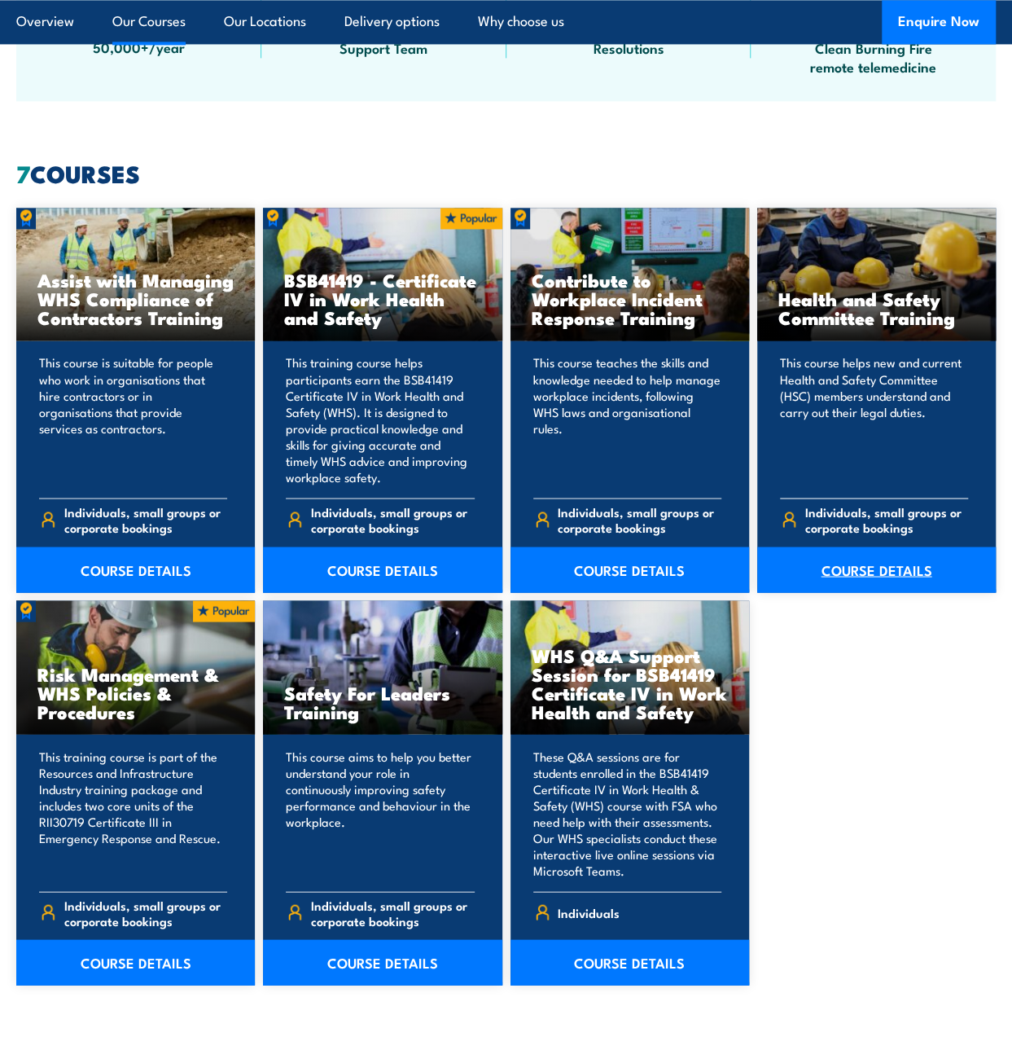
click at [870, 559] on link "COURSE DETAILS" at bounding box center [876, 569] width 239 height 46
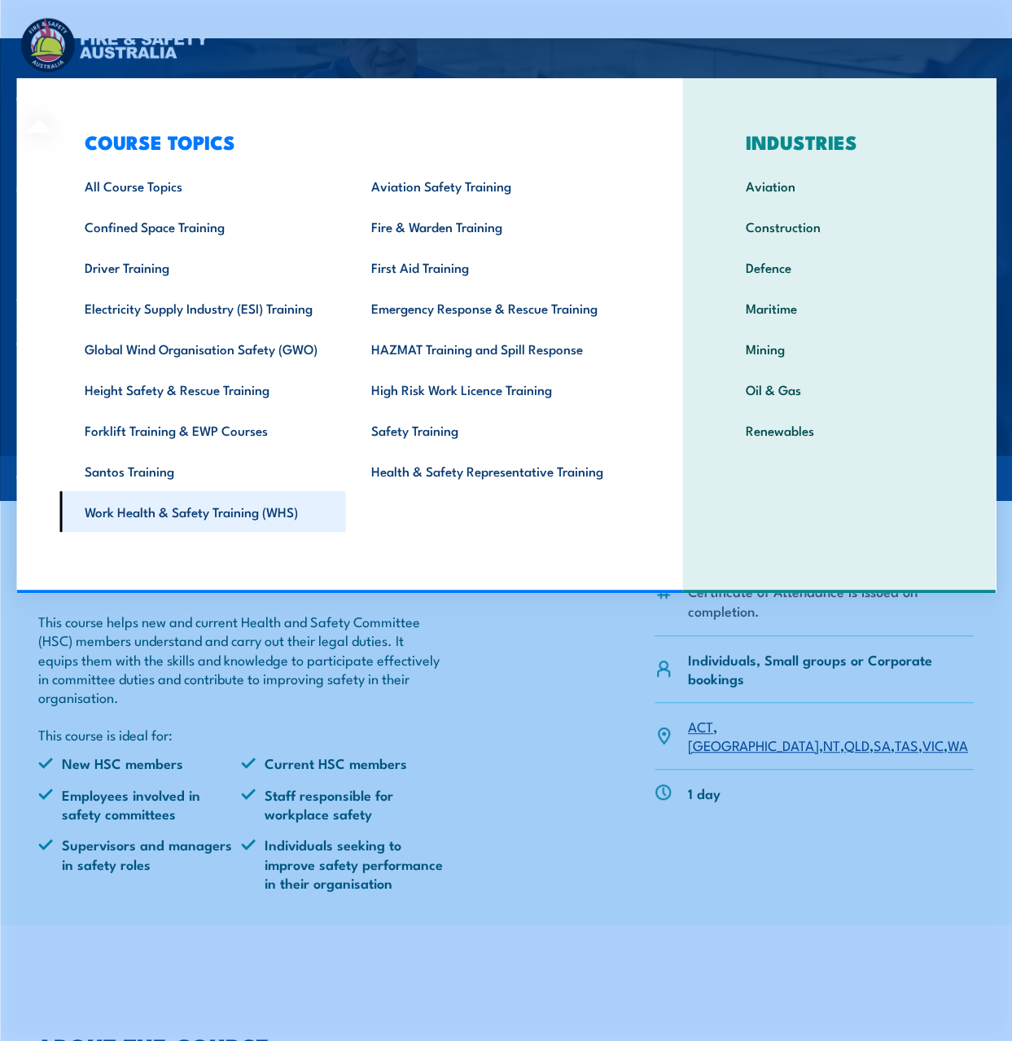
click at [280, 513] on link "Work Health & Safety Training (WHS)" at bounding box center [202, 511] width 286 height 41
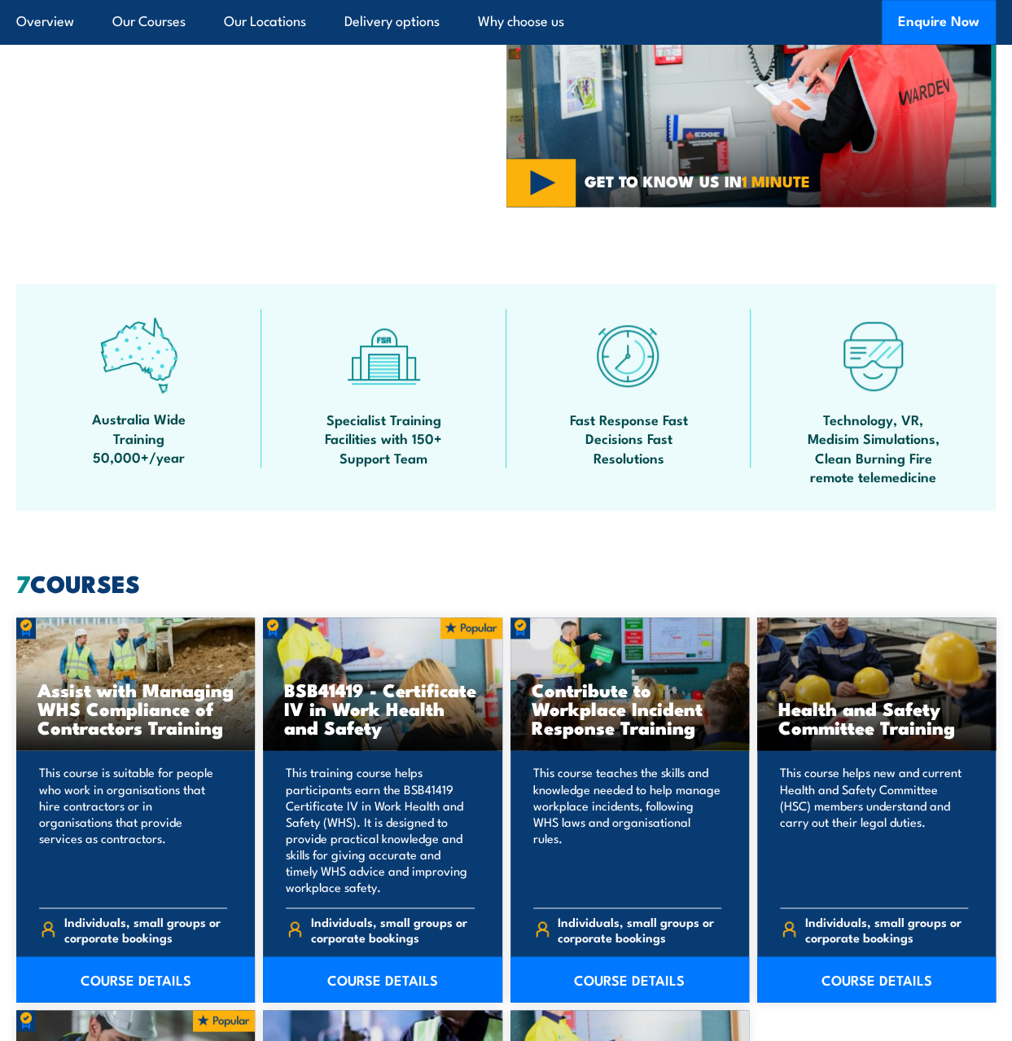
scroll to position [896, 0]
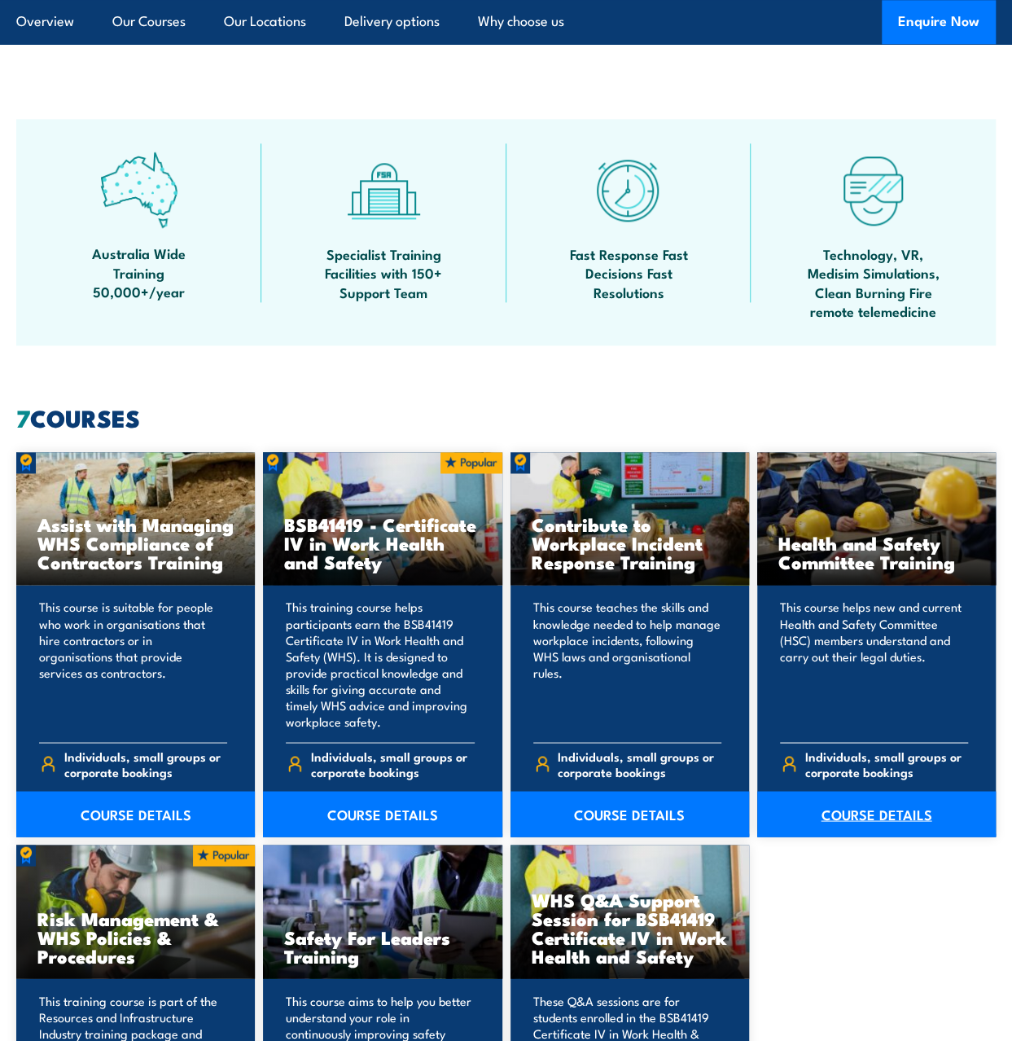
click at [865, 801] on link "COURSE DETAILS" at bounding box center [876, 814] width 239 height 46
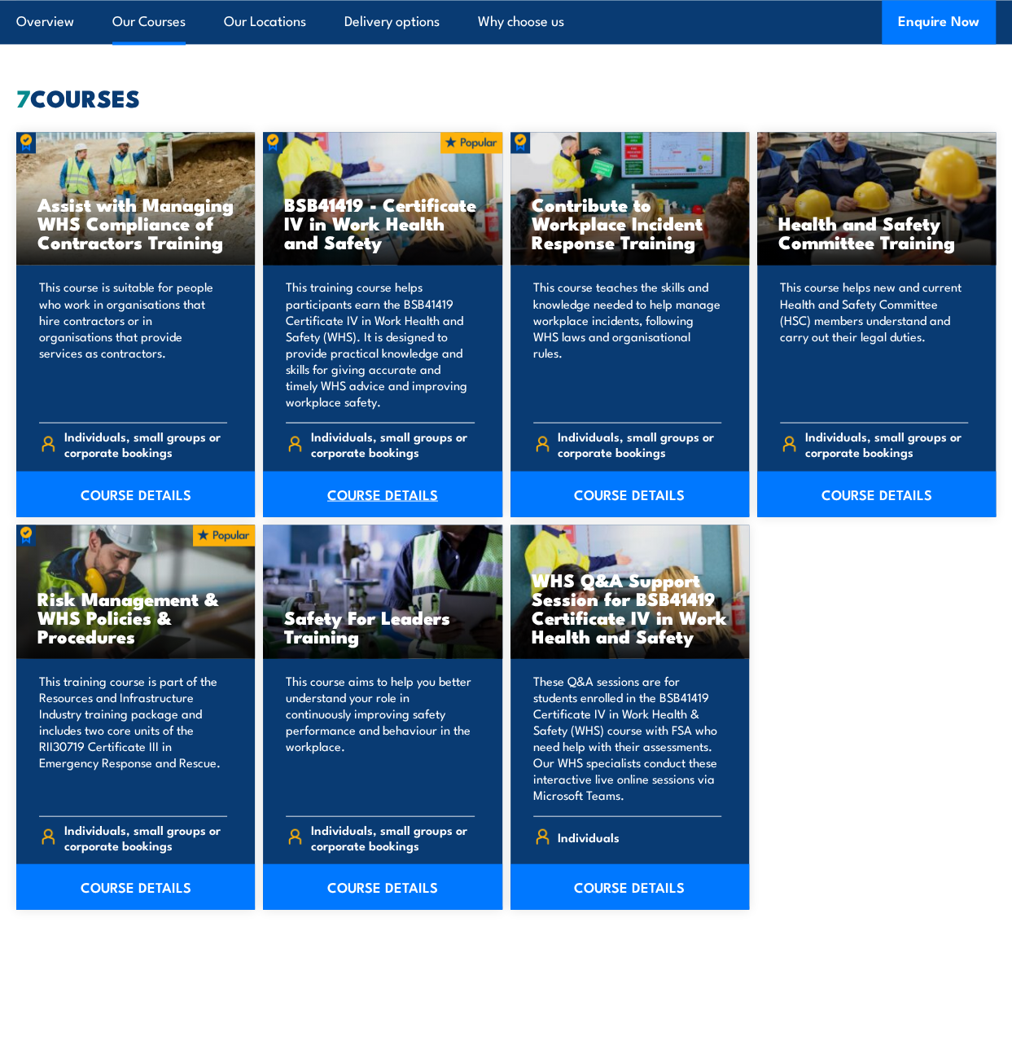
scroll to position [1221, 0]
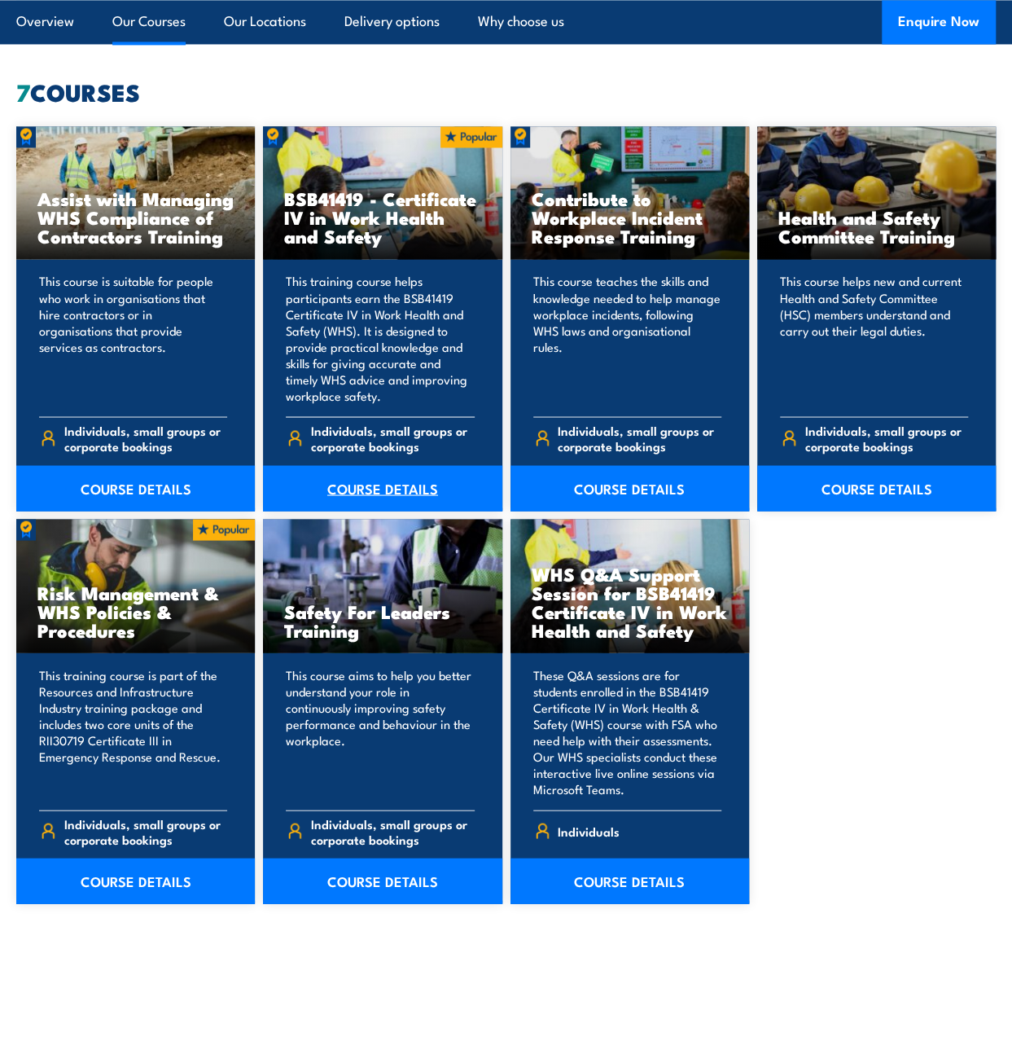
click at [355, 476] on link "COURSE DETAILS" at bounding box center [382, 488] width 239 height 46
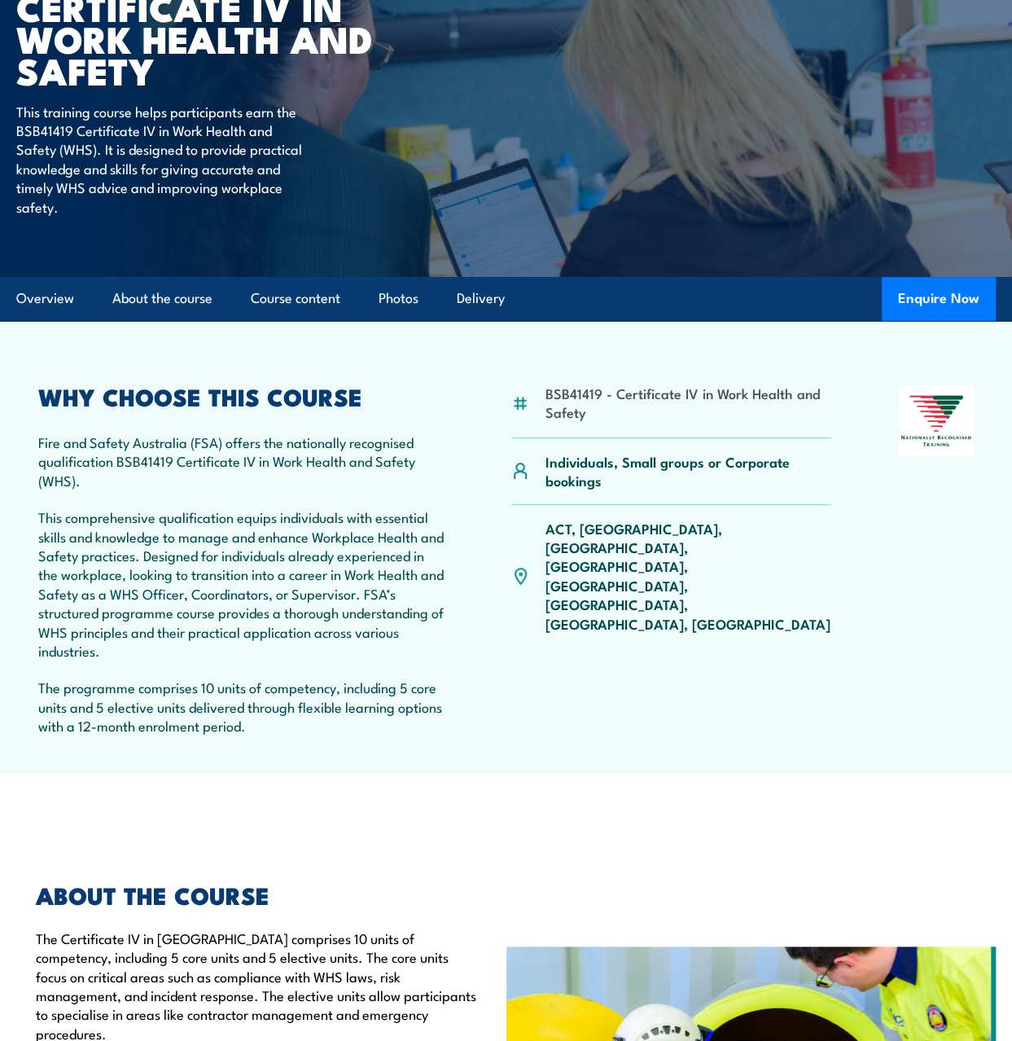
scroll to position [244, 0]
